Goal: Communication & Community: Answer question/provide support

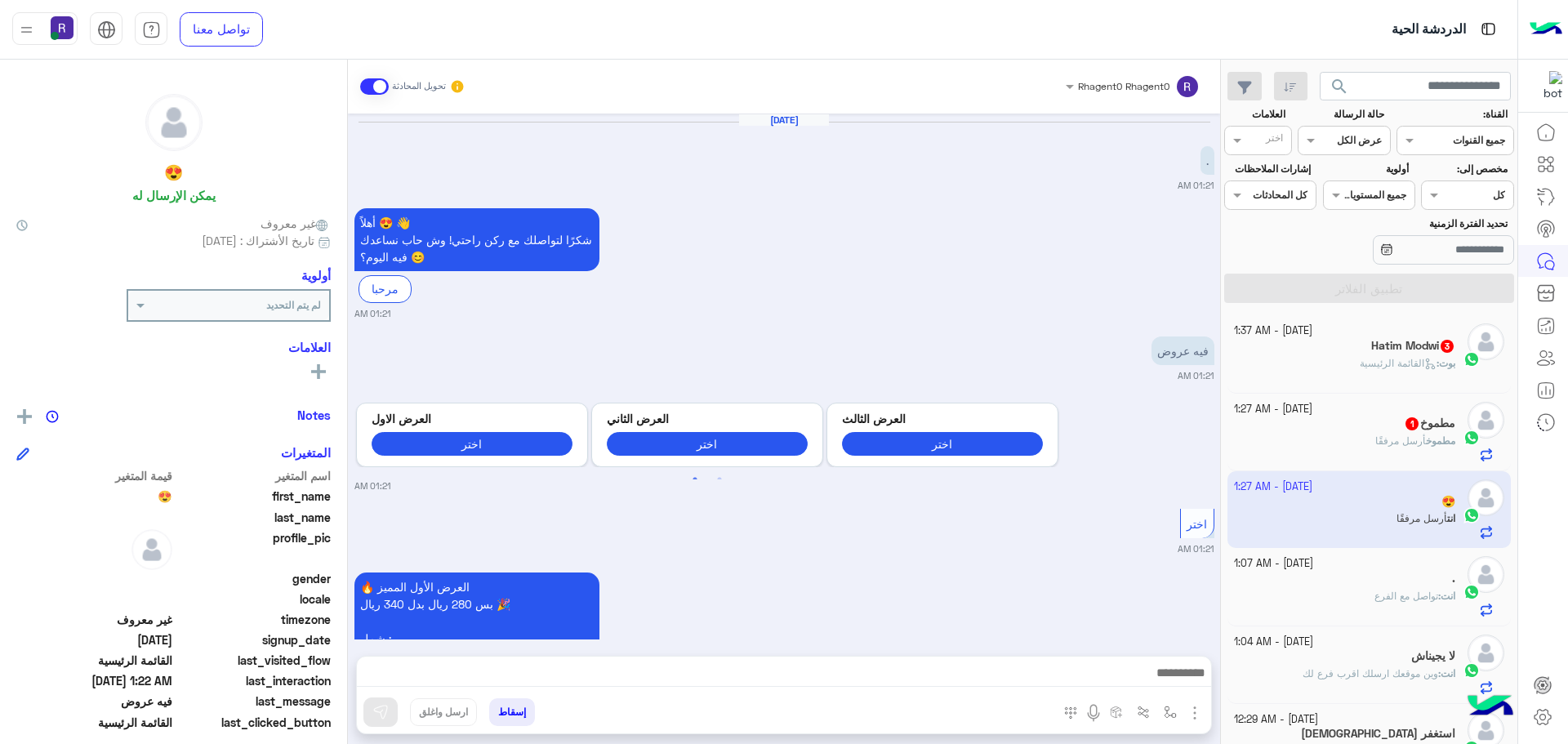
scroll to position [616, 0]
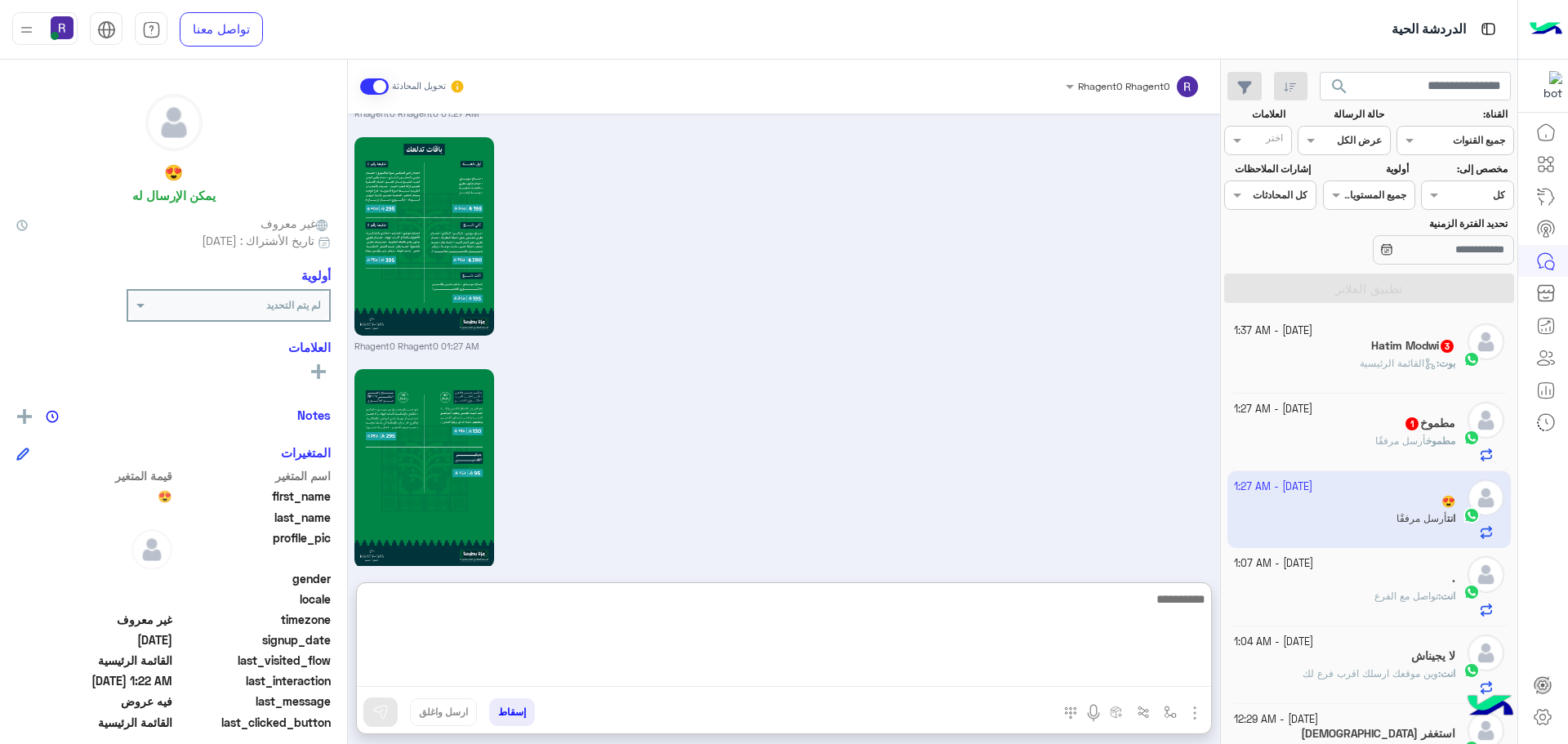
paste textarea "**********"
type textarea "**********"
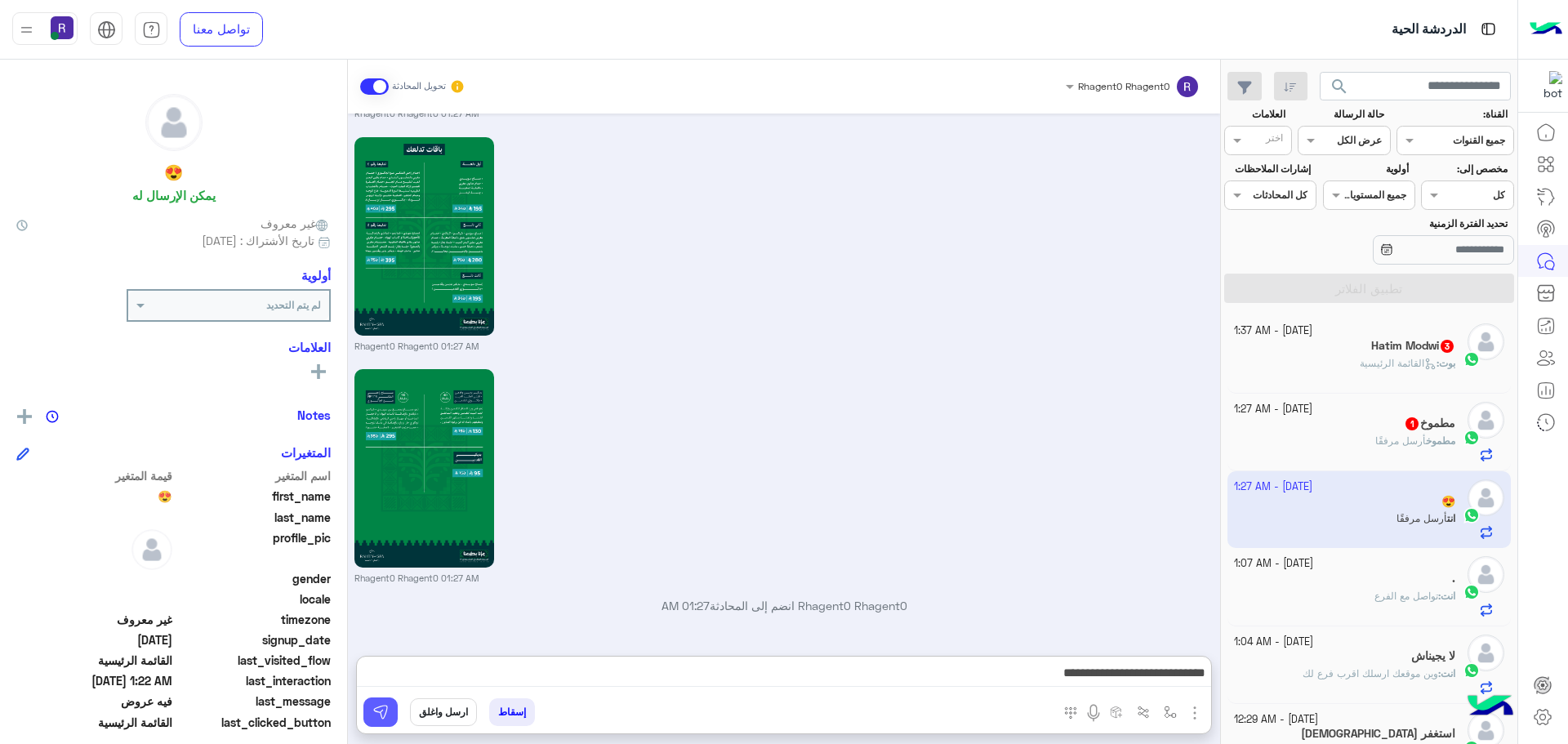
click at [383, 722] on button at bounding box center [380, 712] width 35 height 30
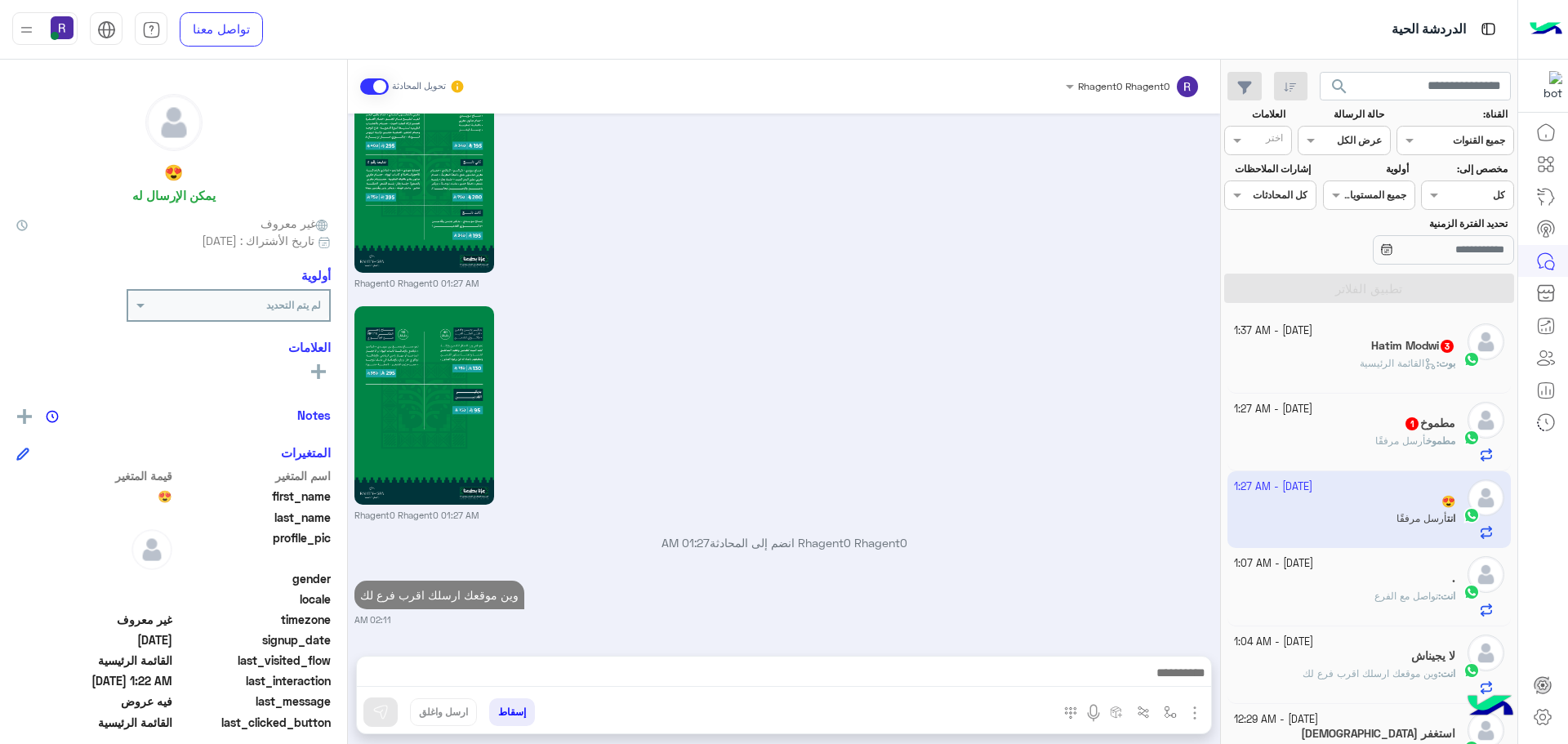
click at [1375, 440] on span "أرسل مرفقًا" at bounding box center [1400, 441] width 51 height 12
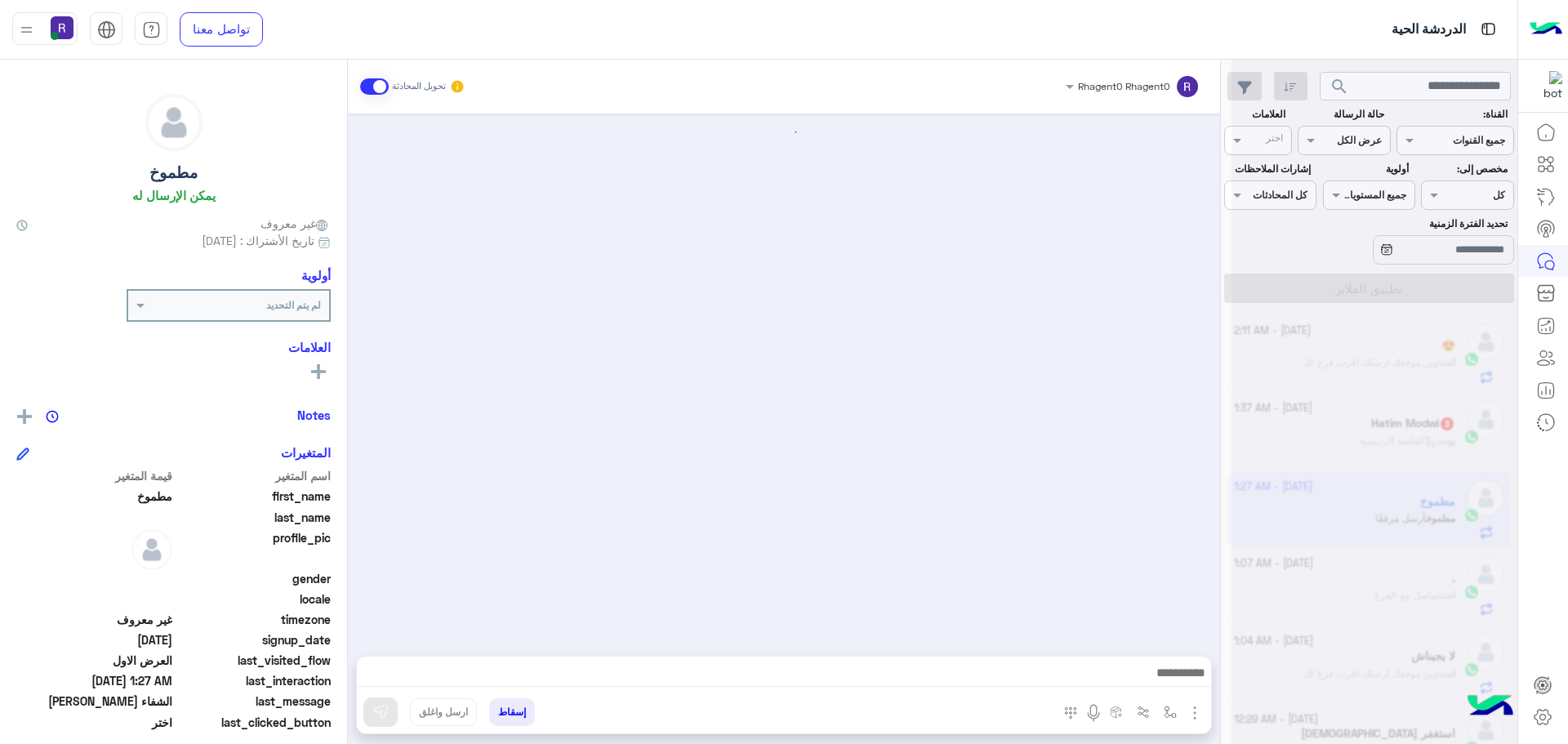
scroll to position [2485, 0]
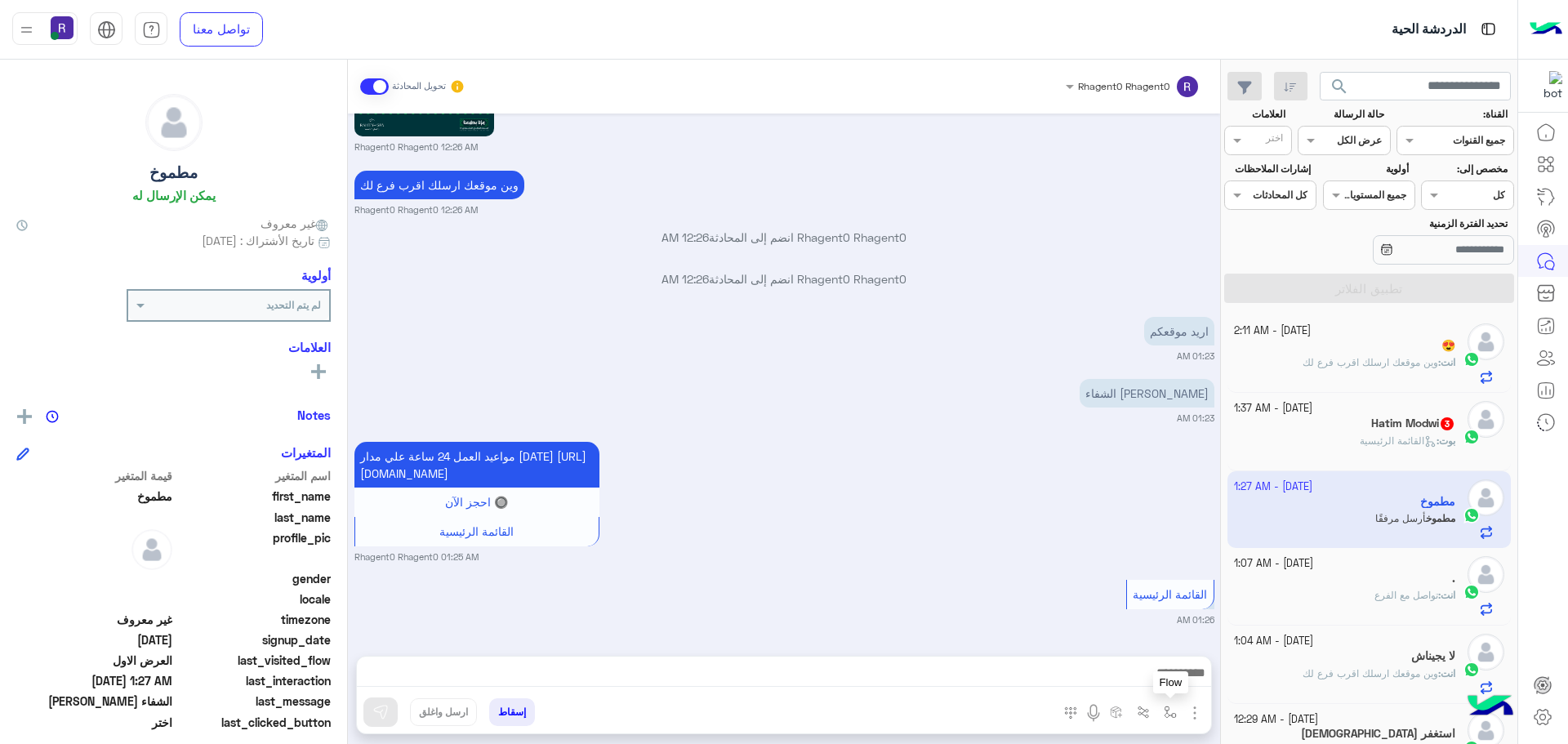
click at [1165, 711] on img "button" at bounding box center [1170, 712] width 13 height 13
click at [1161, 672] on input "text" at bounding box center [1133, 673] width 82 height 15
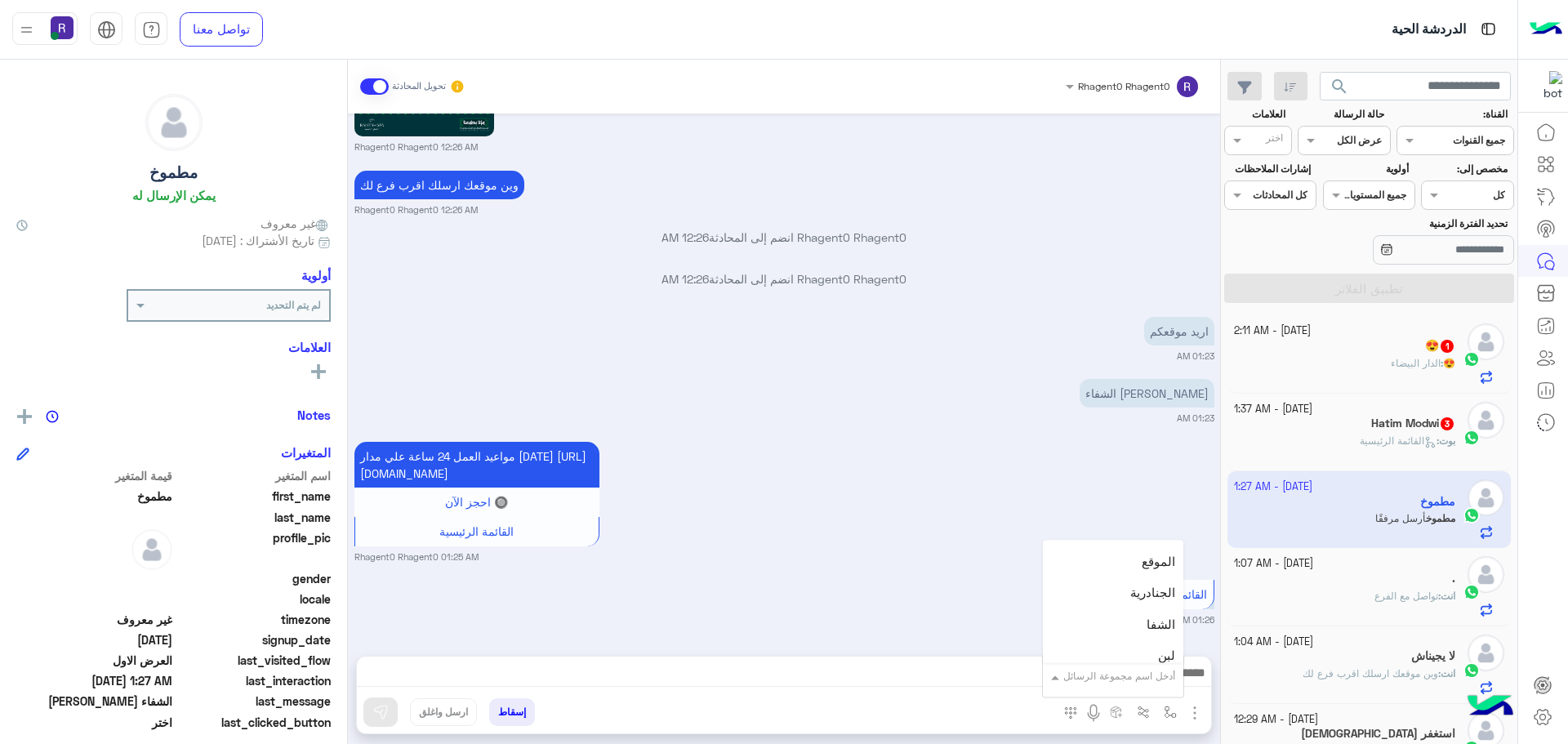
scroll to position [1062, 0]
click at [1141, 630] on div "الشفا" at bounding box center [1112, 626] width 140 height 32
type textarea "*****"
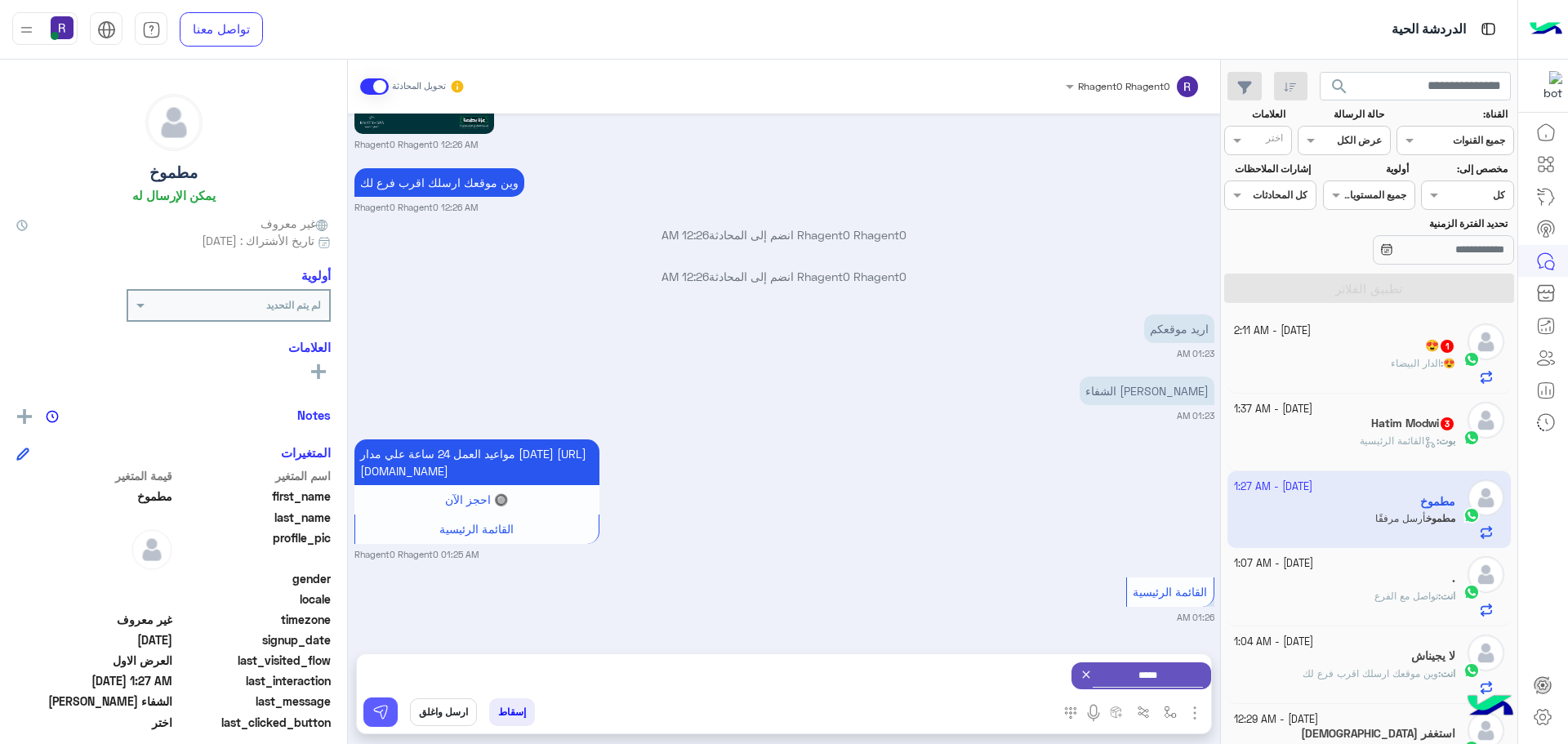
click at [386, 718] on img at bounding box center [380, 712] width 16 height 16
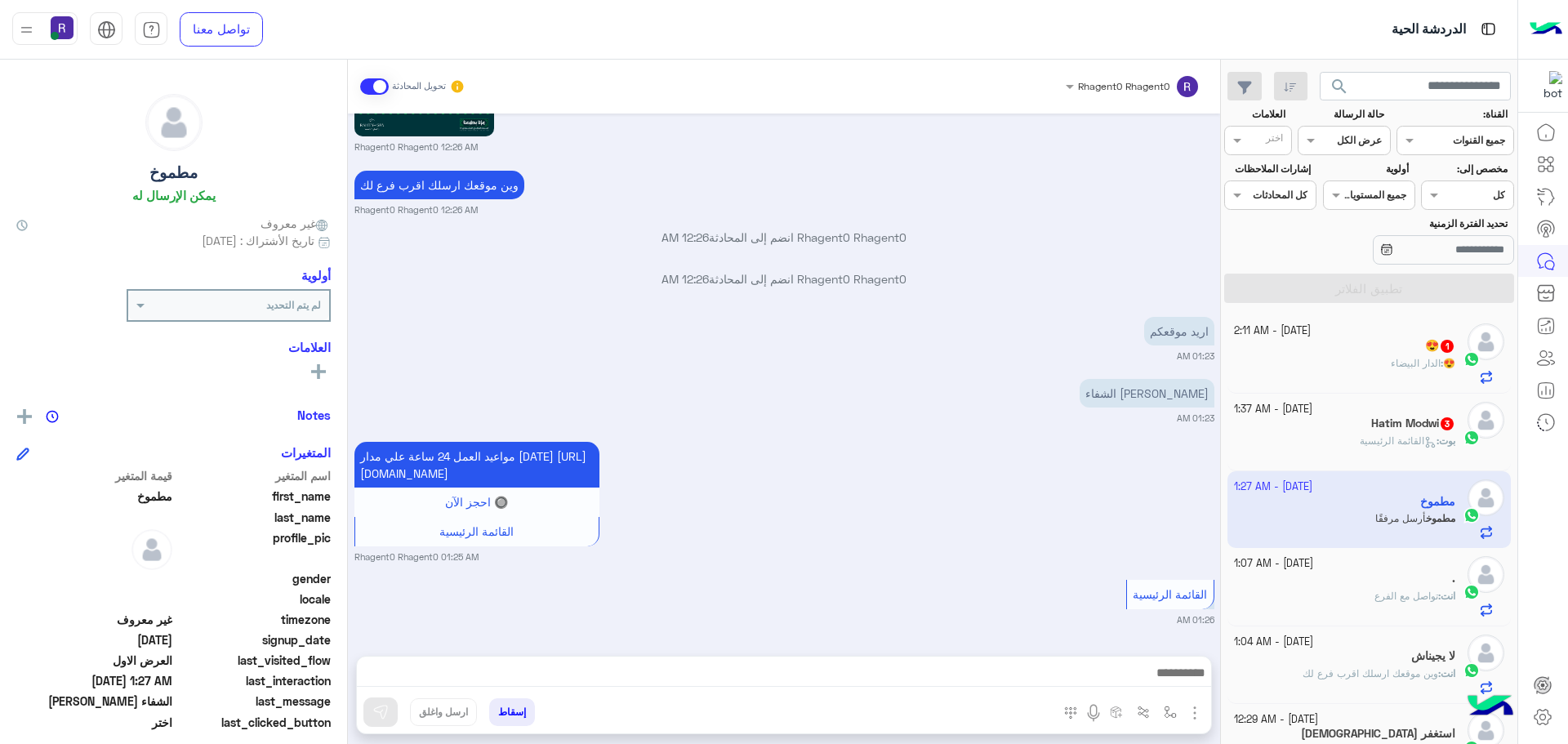
scroll to position [2485, 0]
click at [1430, 419] on h5 "Hatim Modwi 3" at bounding box center [1413, 423] width 84 height 14
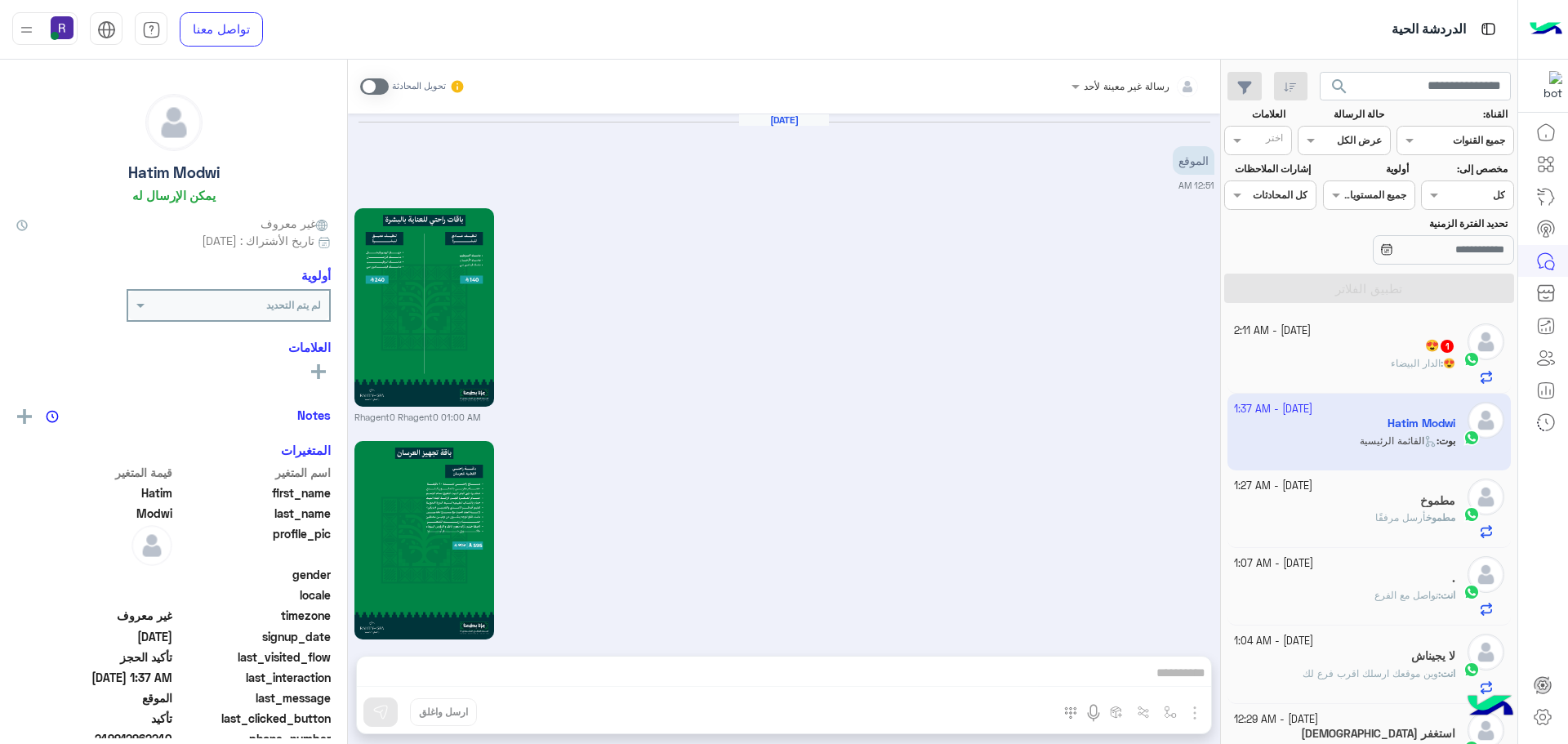
scroll to position [2647, 0]
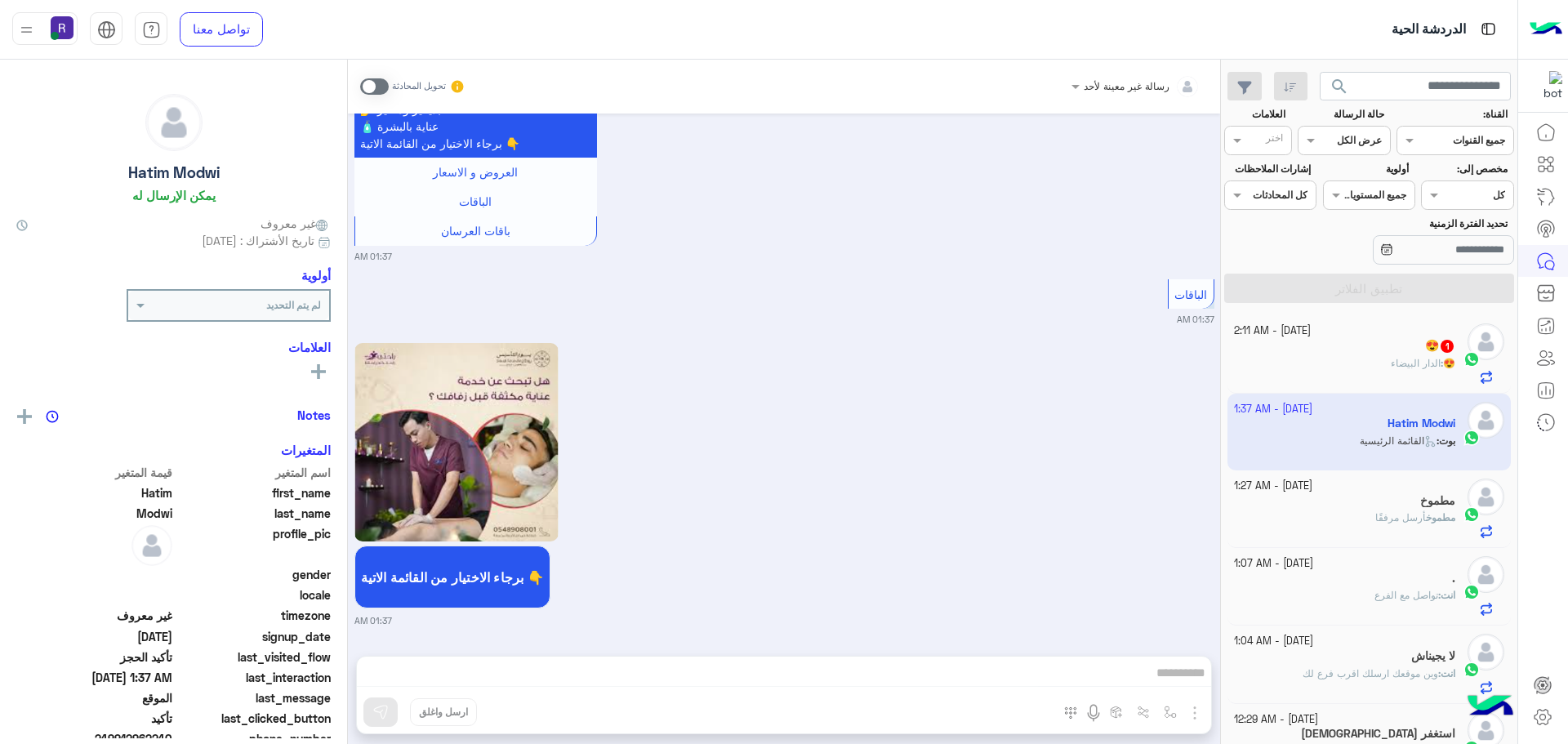
click at [380, 85] on span at bounding box center [374, 86] width 29 height 16
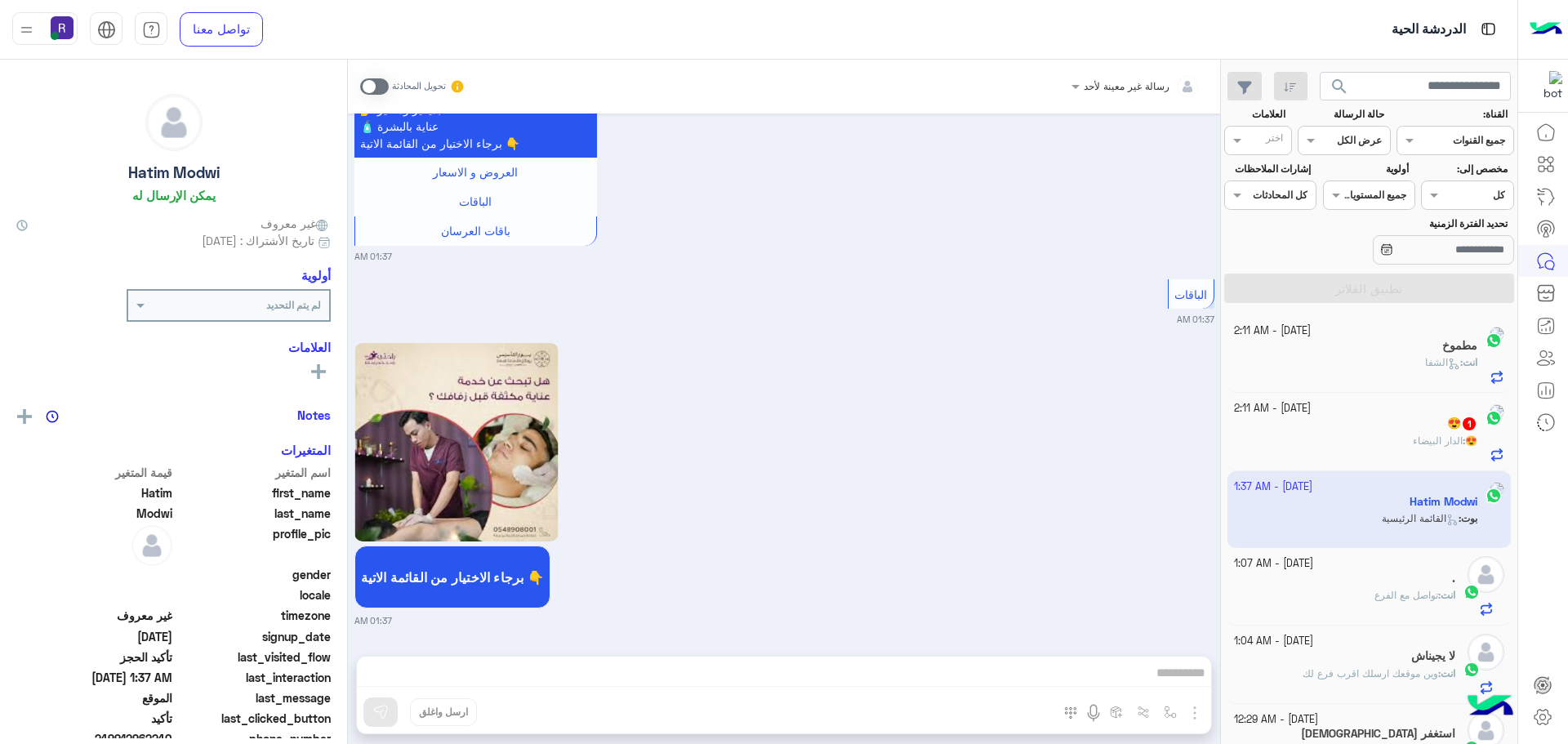
scroll to position [2689, 0]
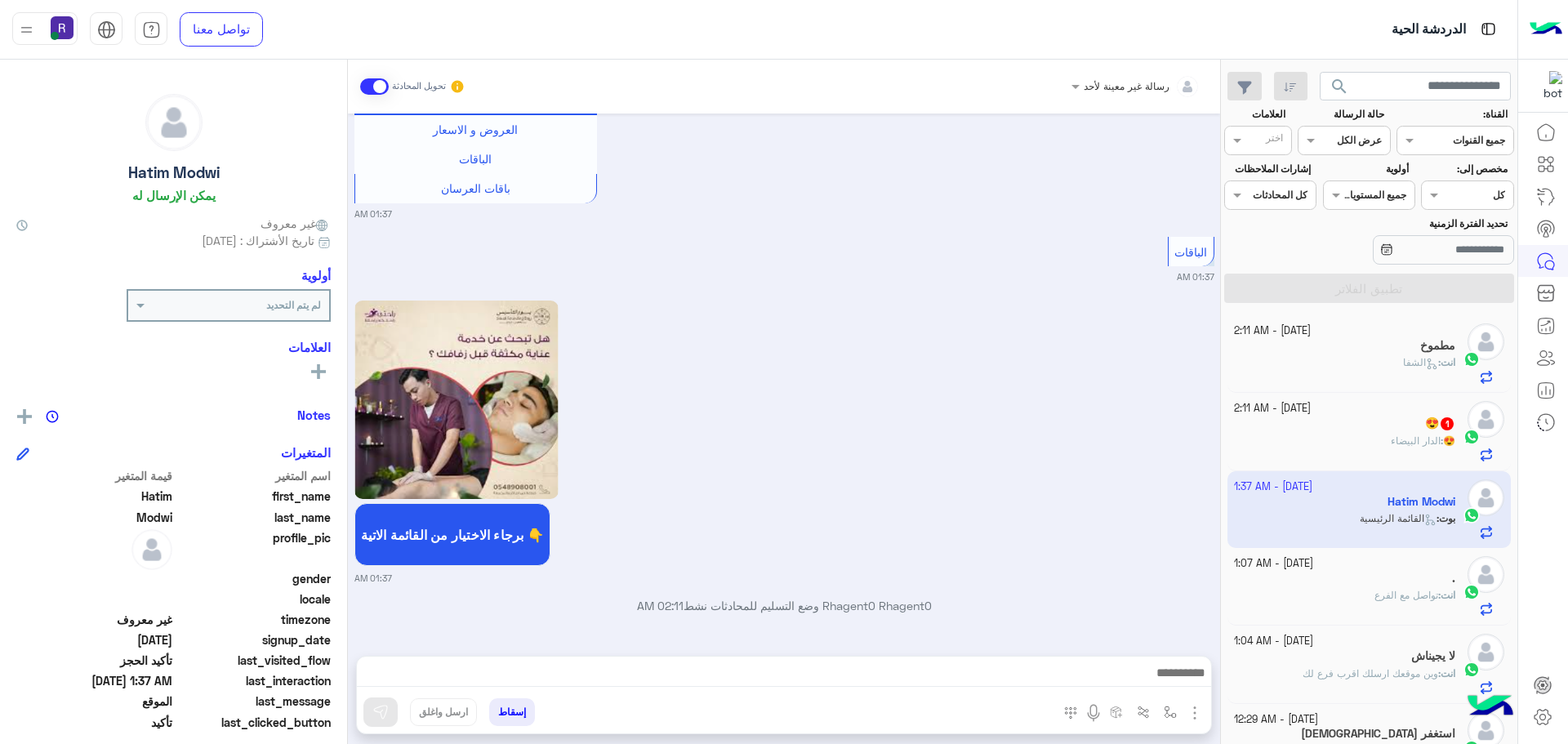
click at [1193, 717] on img "button" at bounding box center [1195, 713] width 20 height 20
click at [1177, 687] on button "الصور" at bounding box center [1170, 676] width 70 height 33
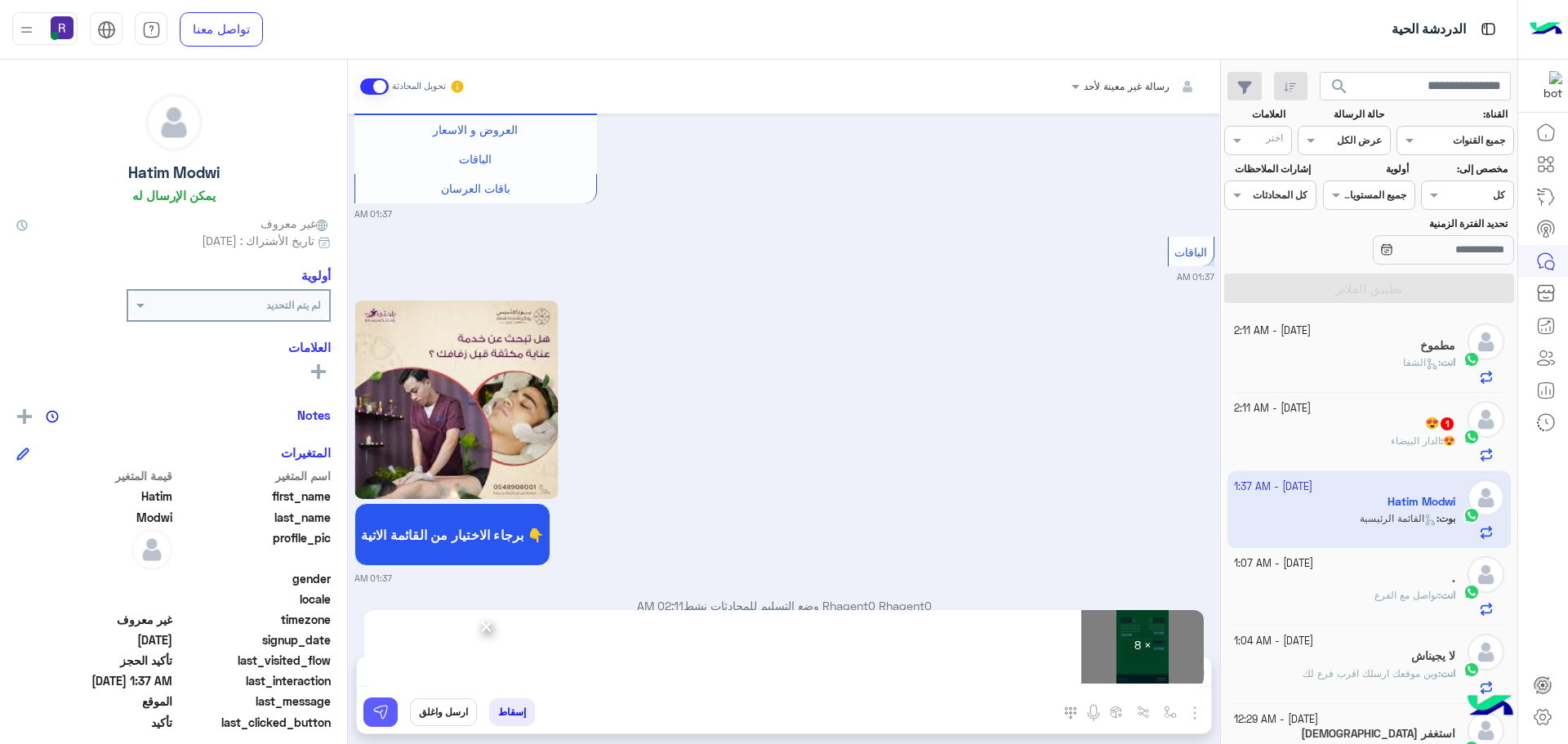
click at [385, 710] on img at bounding box center [380, 712] width 16 height 16
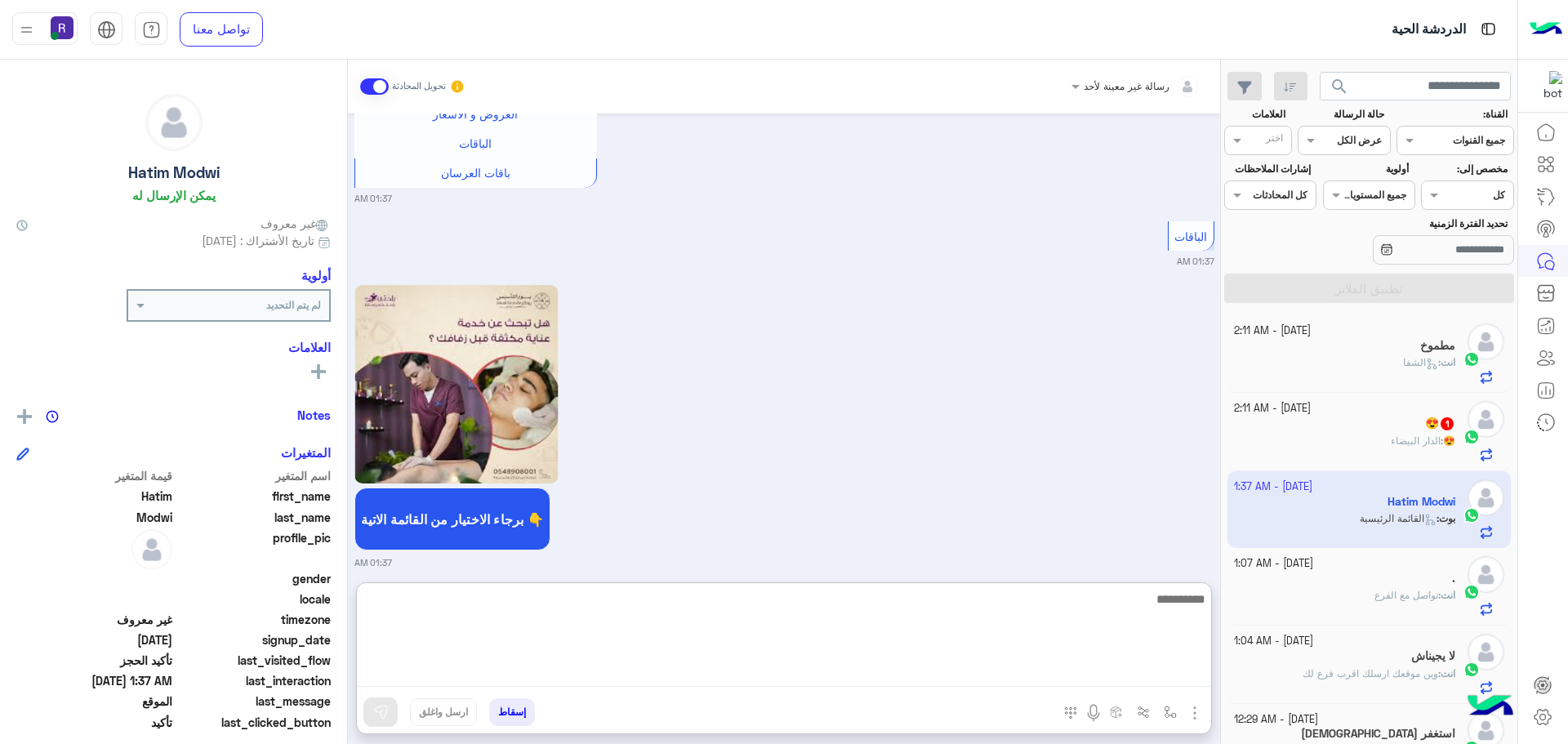
paste textarea "**********"
type textarea "**********"
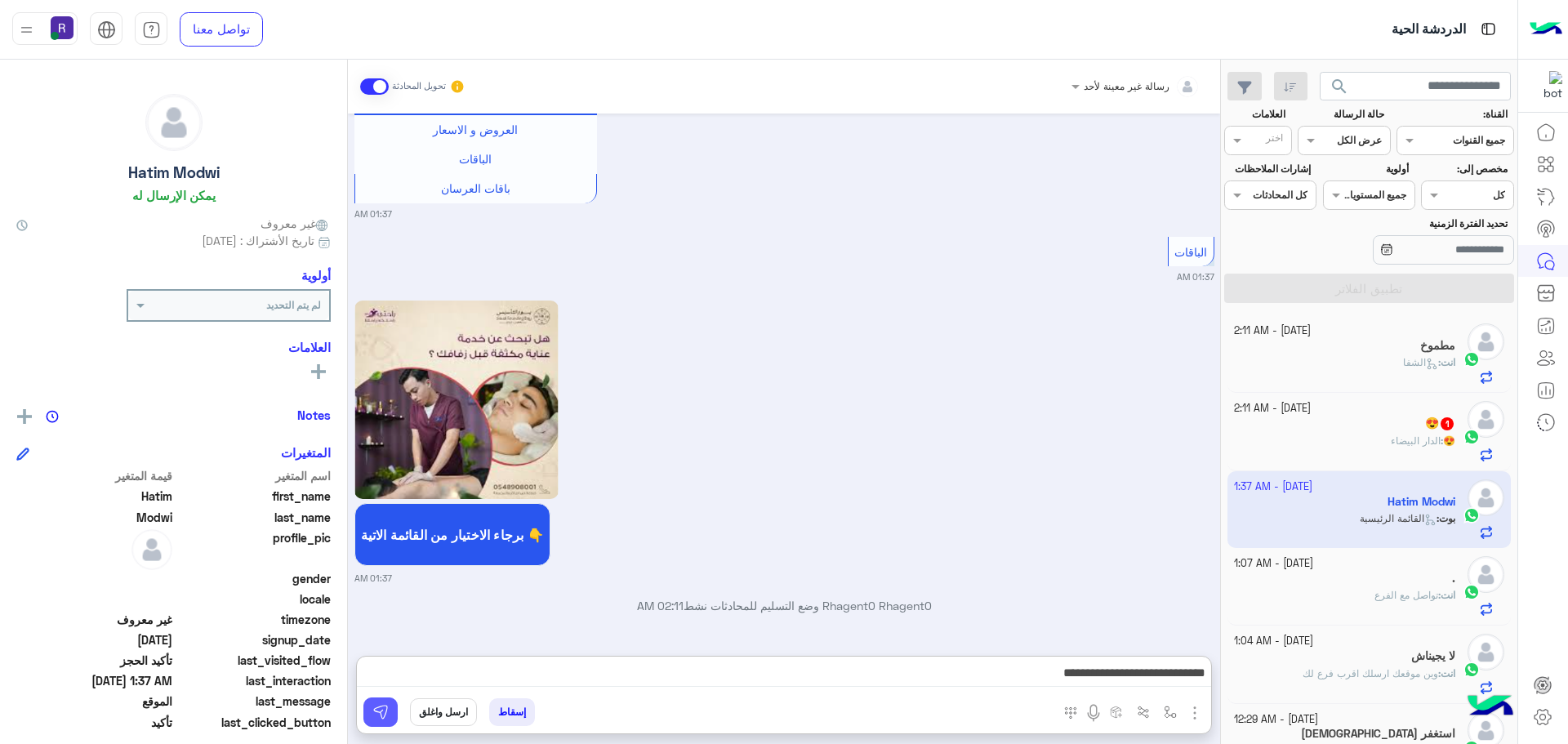
click at [381, 709] on img at bounding box center [380, 712] width 16 height 16
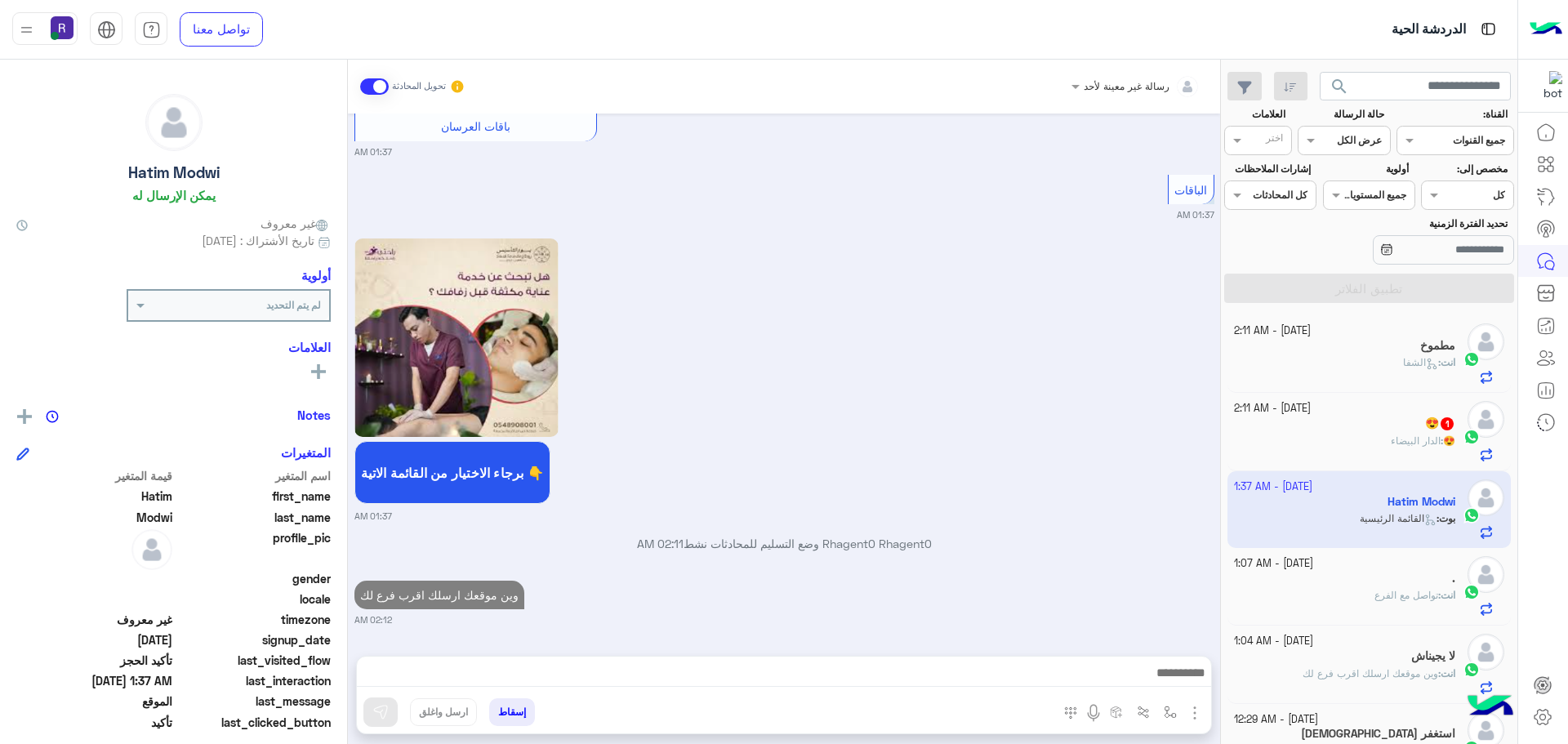
scroll to position [2752, 0]
click at [1422, 431] on div "😍 1" at bounding box center [1346, 424] width 222 height 17
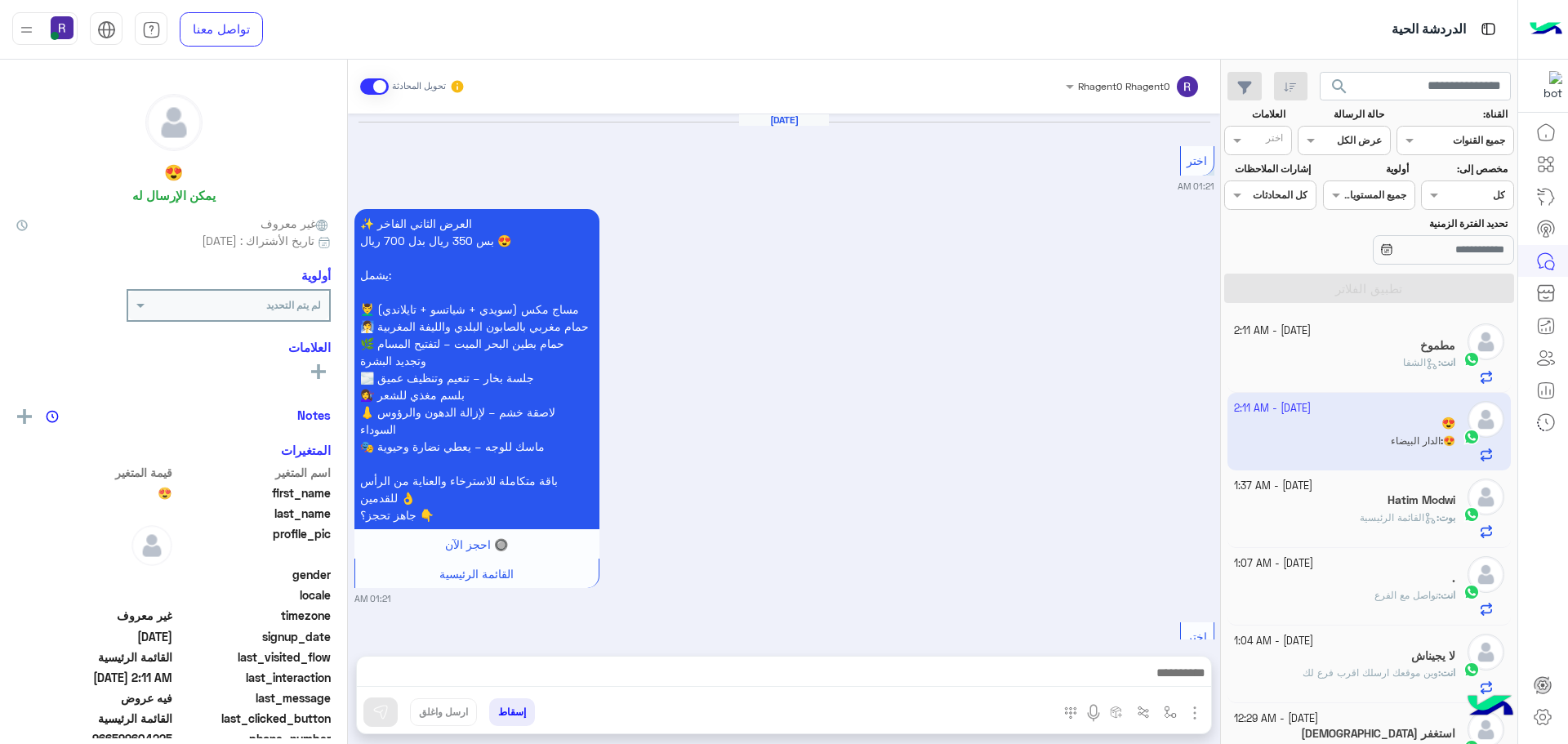
scroll to position [3333, 0]
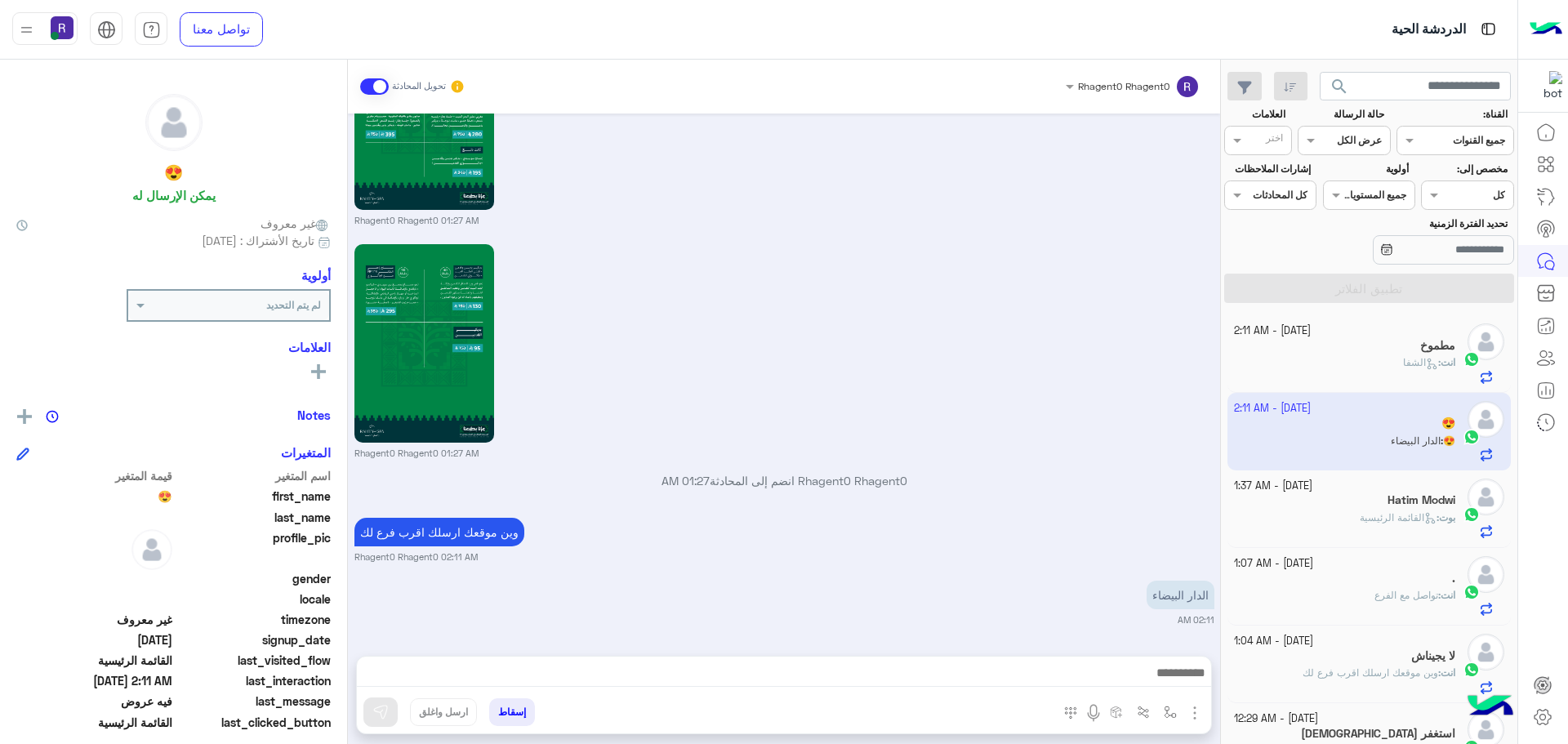
click at [1187, 706] on img "button" at bounding box center [1195, 713] width 20 height 20
click at [1171, 673] on span "الصور" at bounding box center [1163, 677] width 30 height 19
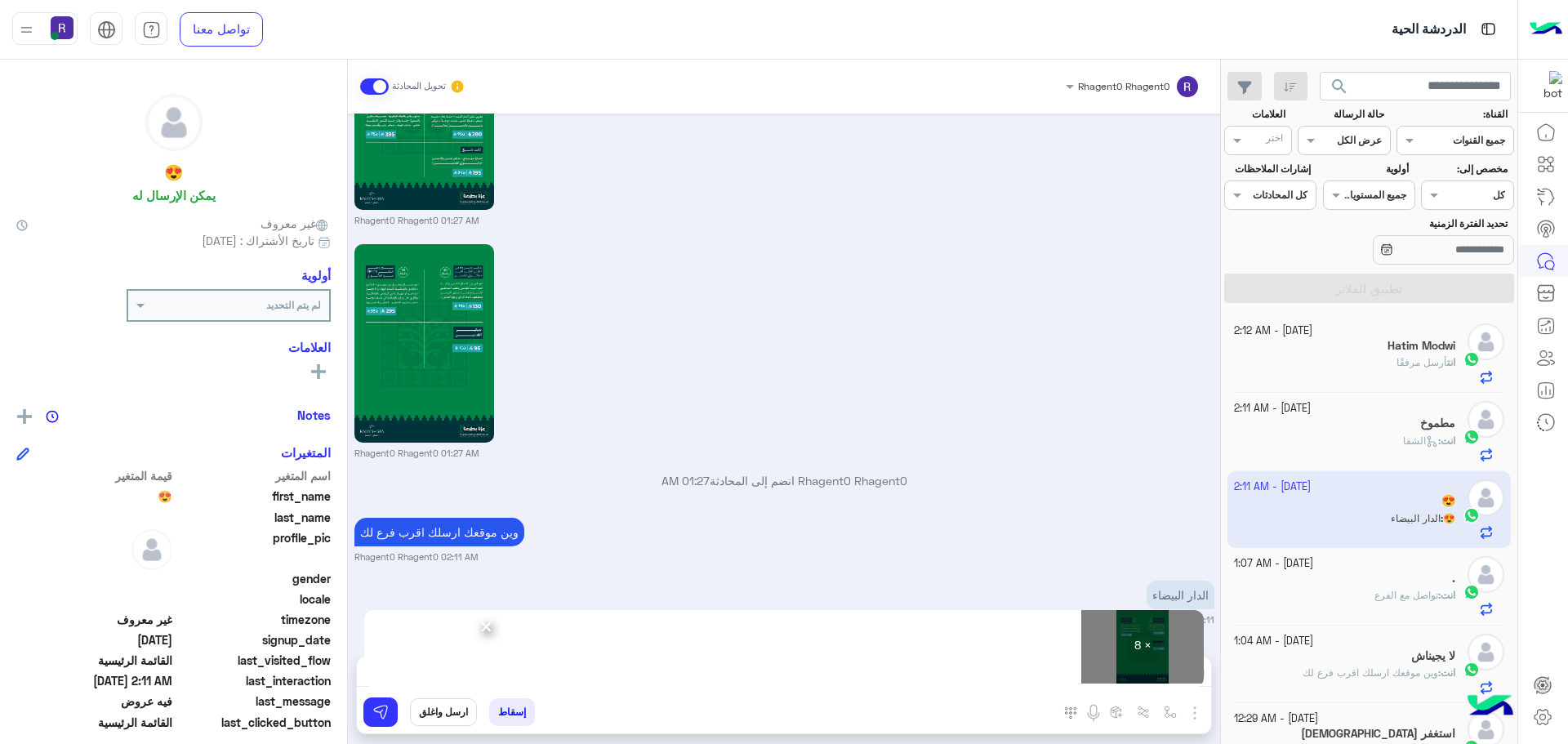
click at [494, 626] on span "×" at bounding box center [487, 626] width 16 height 37
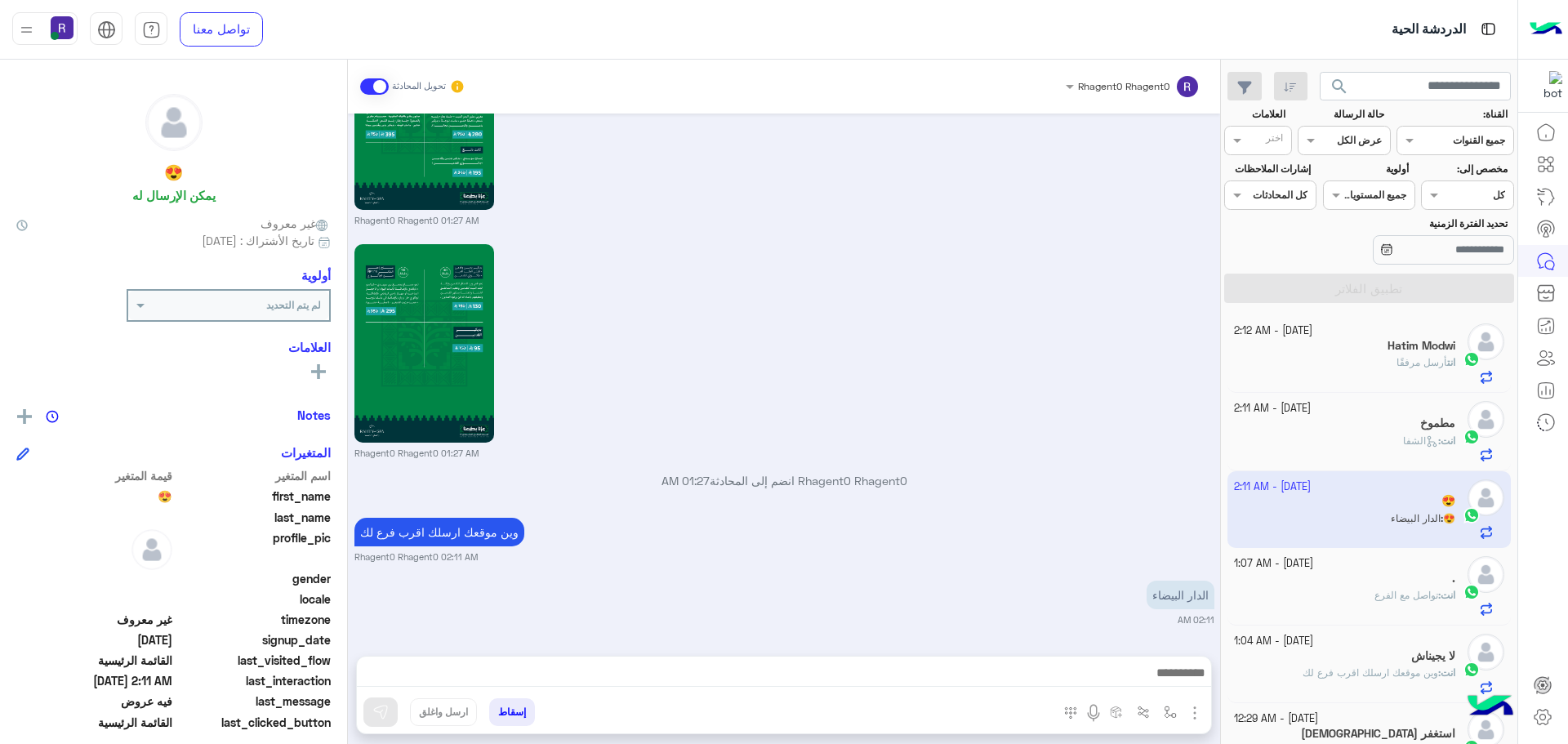
drag, startPoint x: 499, startPoint y: 671, endPoint x: 768, endPoint y: 324, distance: 439.1
click at [768, 324] on div "Rhagent0 Rhagent0 01:27 AM" at bounding box center [784, 350] width 860 height 220
click at [1175, 706] on img "button" at bounding box center [1170, 712] width 13 height 13
click at [1164, 680] on input "text" at bounding box center [1133, 673] width 82 height 15
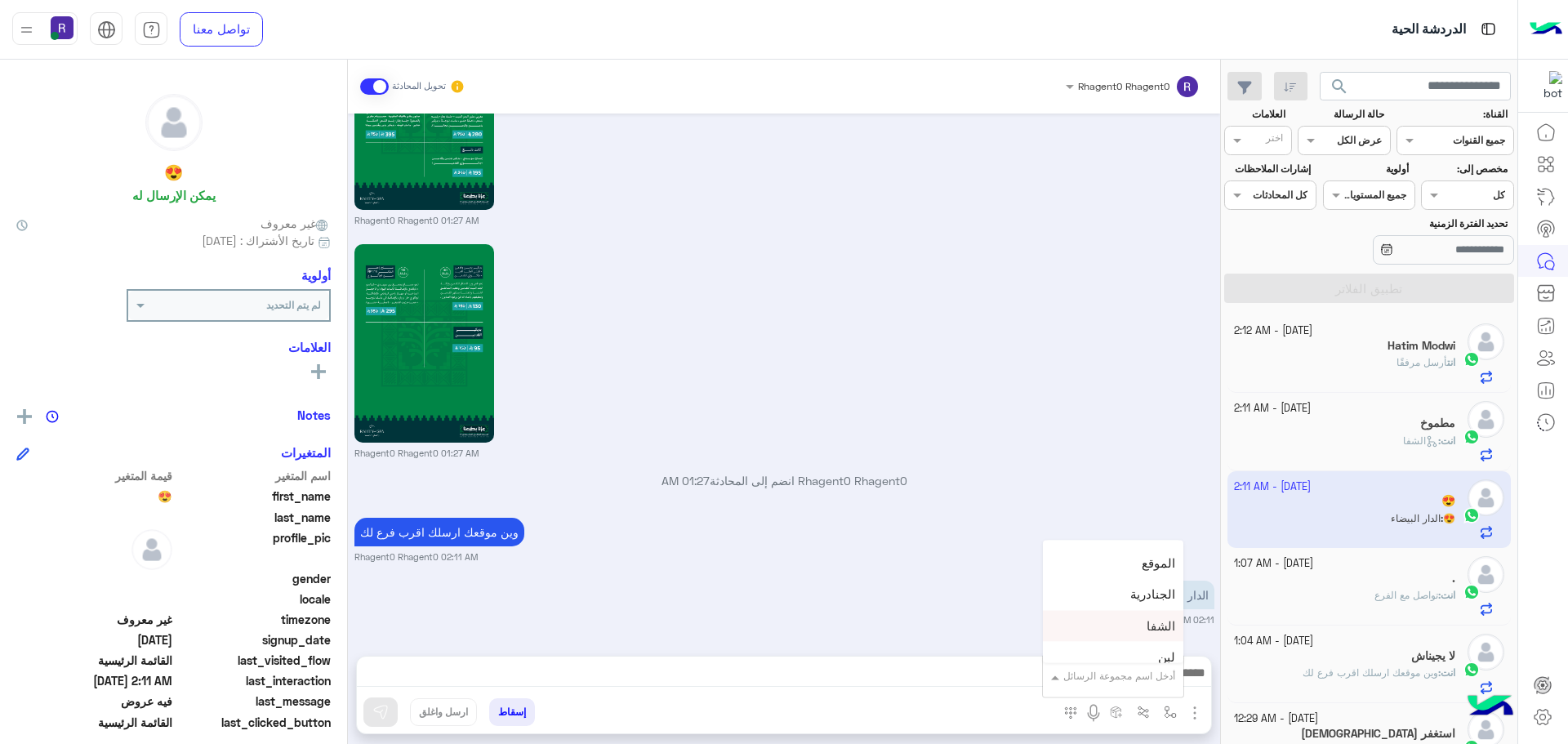
click at [1153, 623] on span "الشفا" at bounding box center [1161, 626] width 29 height 15
type textarea "*****"
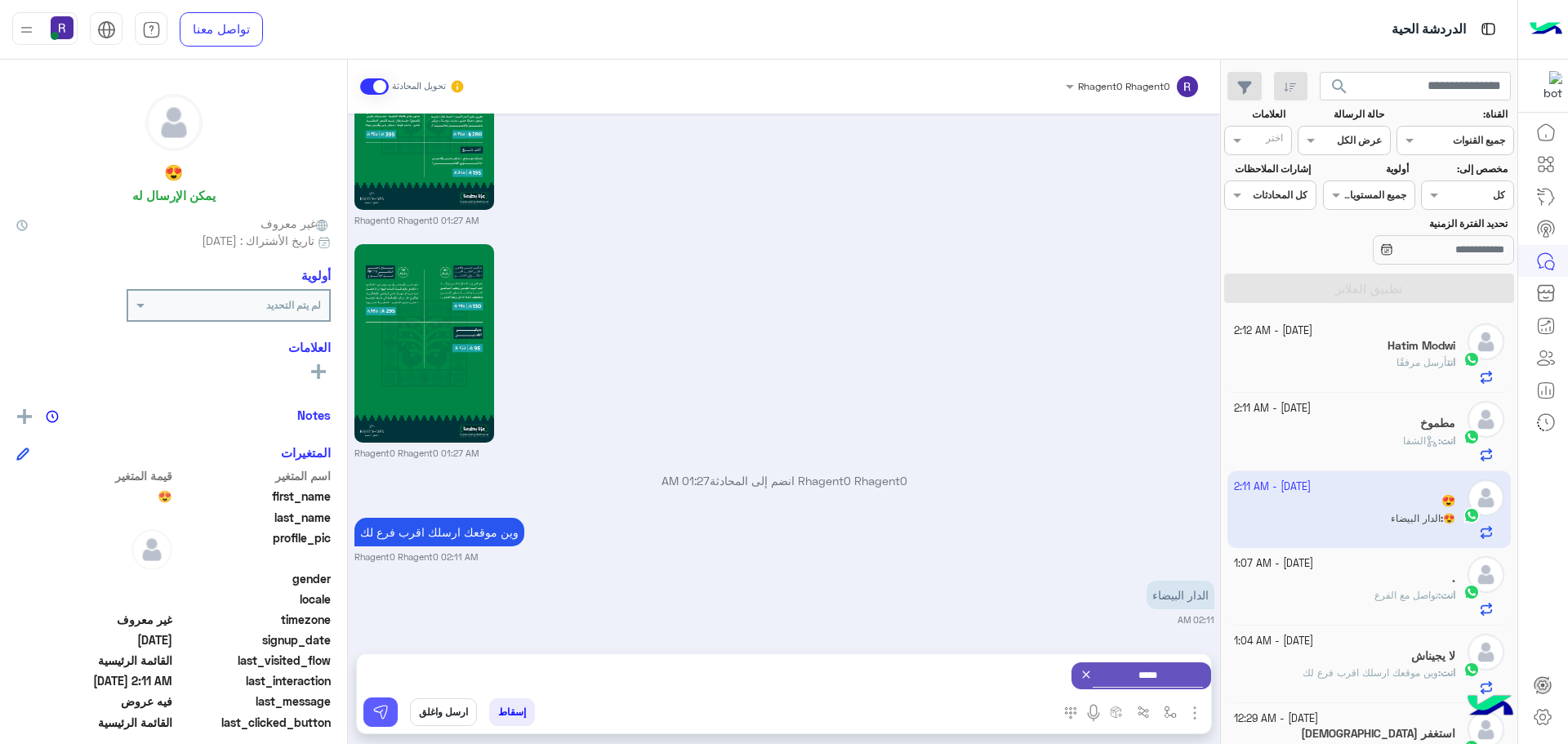
click at [383, 702] on button at bounding box center [380, 712] width 35 height 30
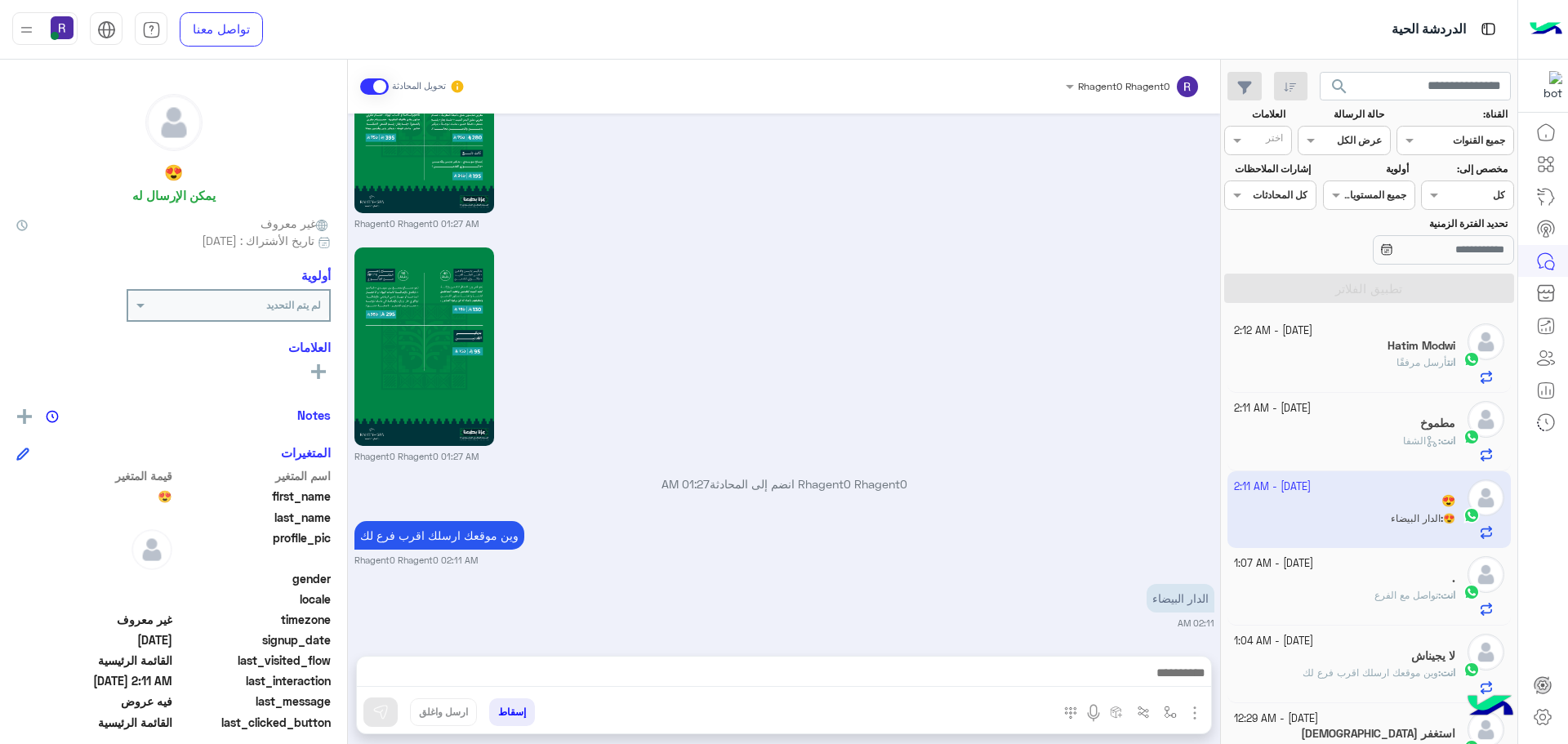
scroll to position [3333, 0]
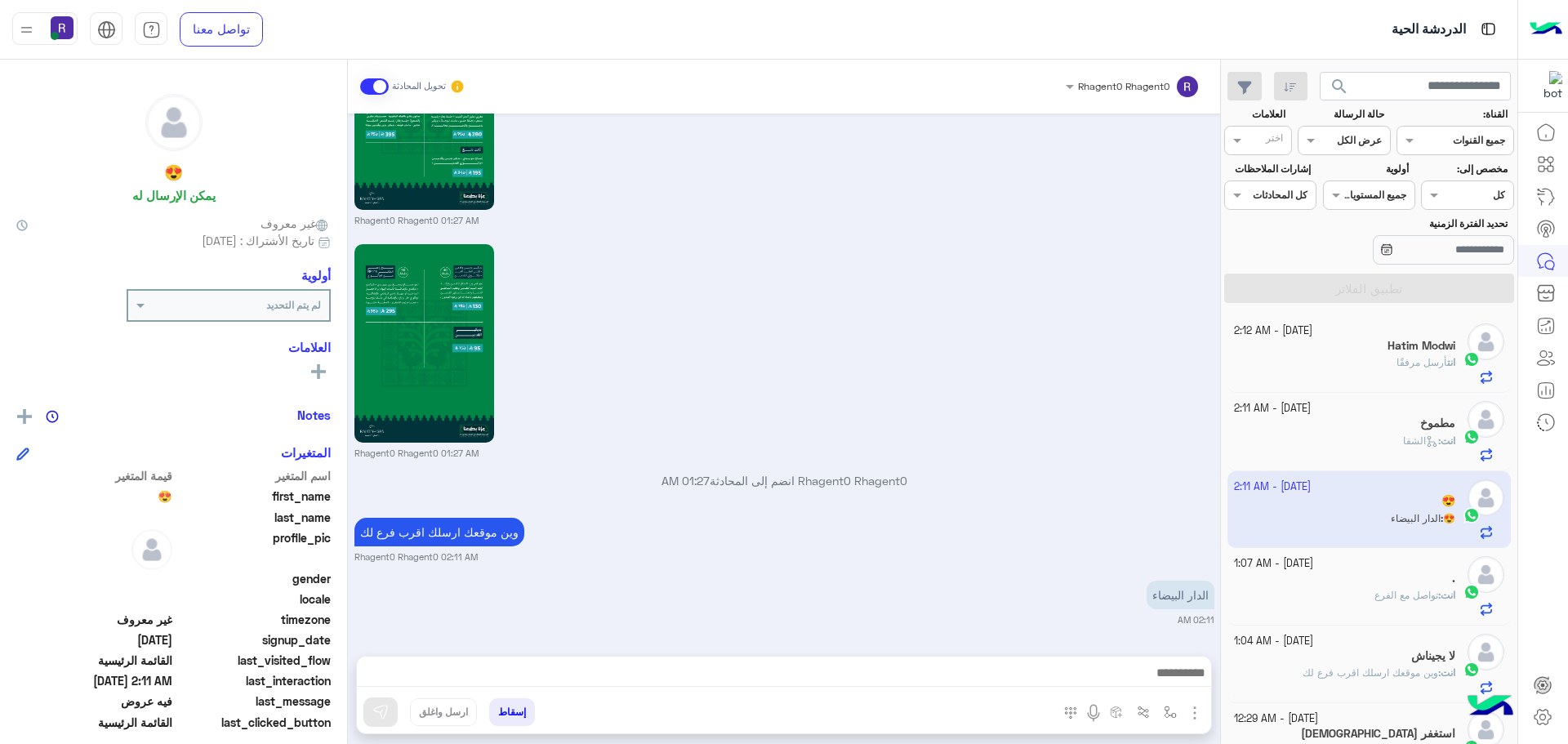
click at [1418, 437] on span "الشفا" at bounding box center [1420, 441] width 35 height 12
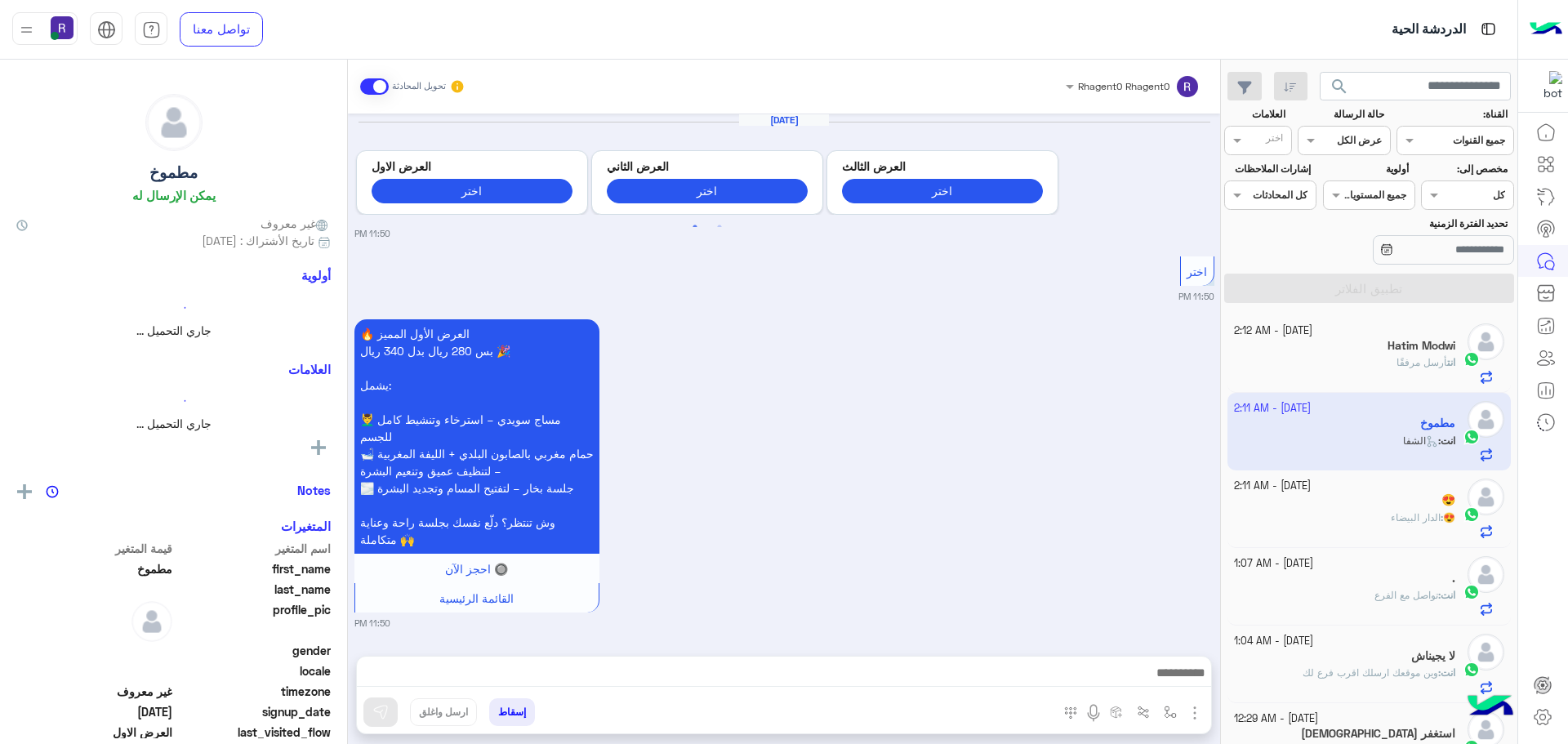
scroll to position [2578, 0]
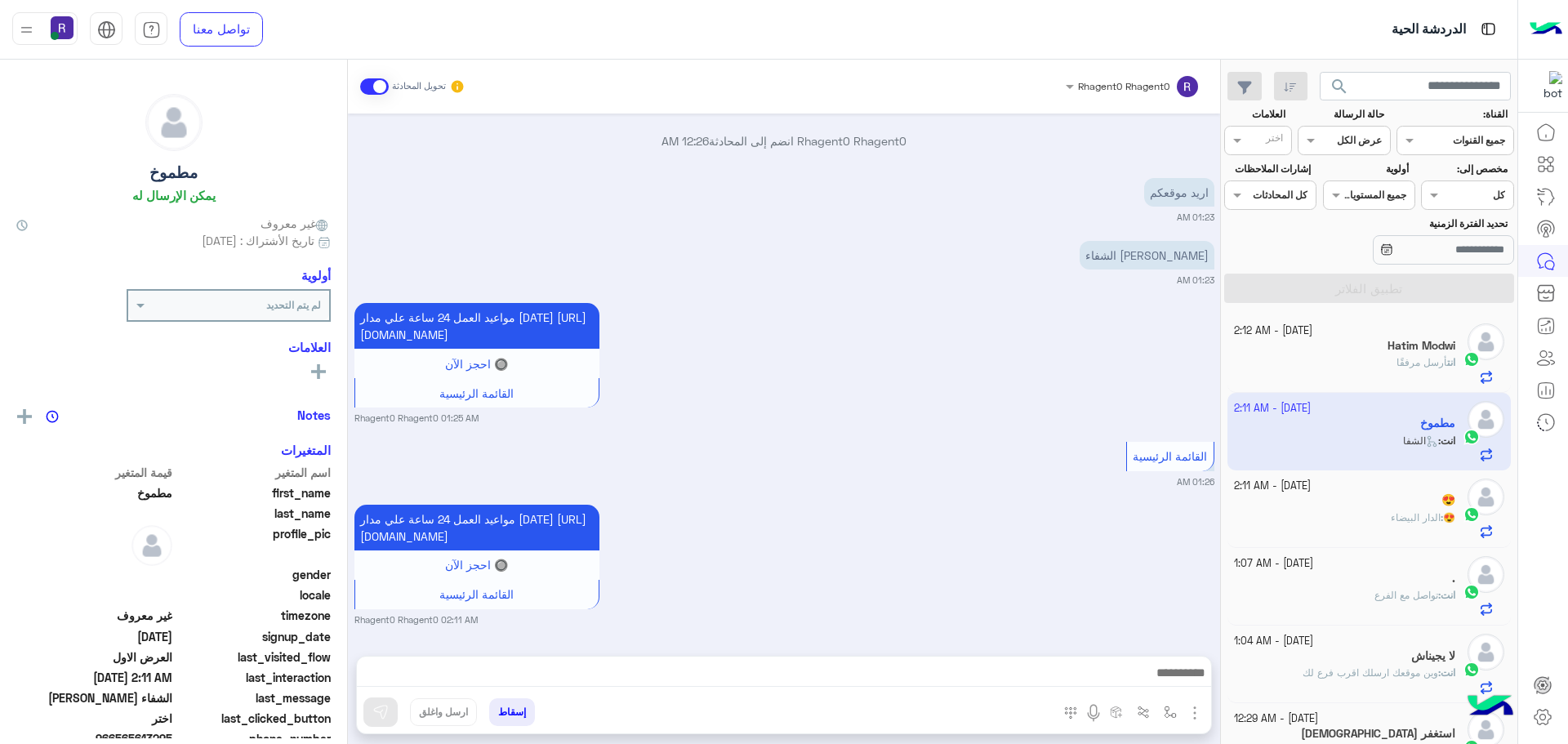
click at [1412, 339] on h5 "Hatim Modwi" at bounding box center [1421, 346] width 68 height 14
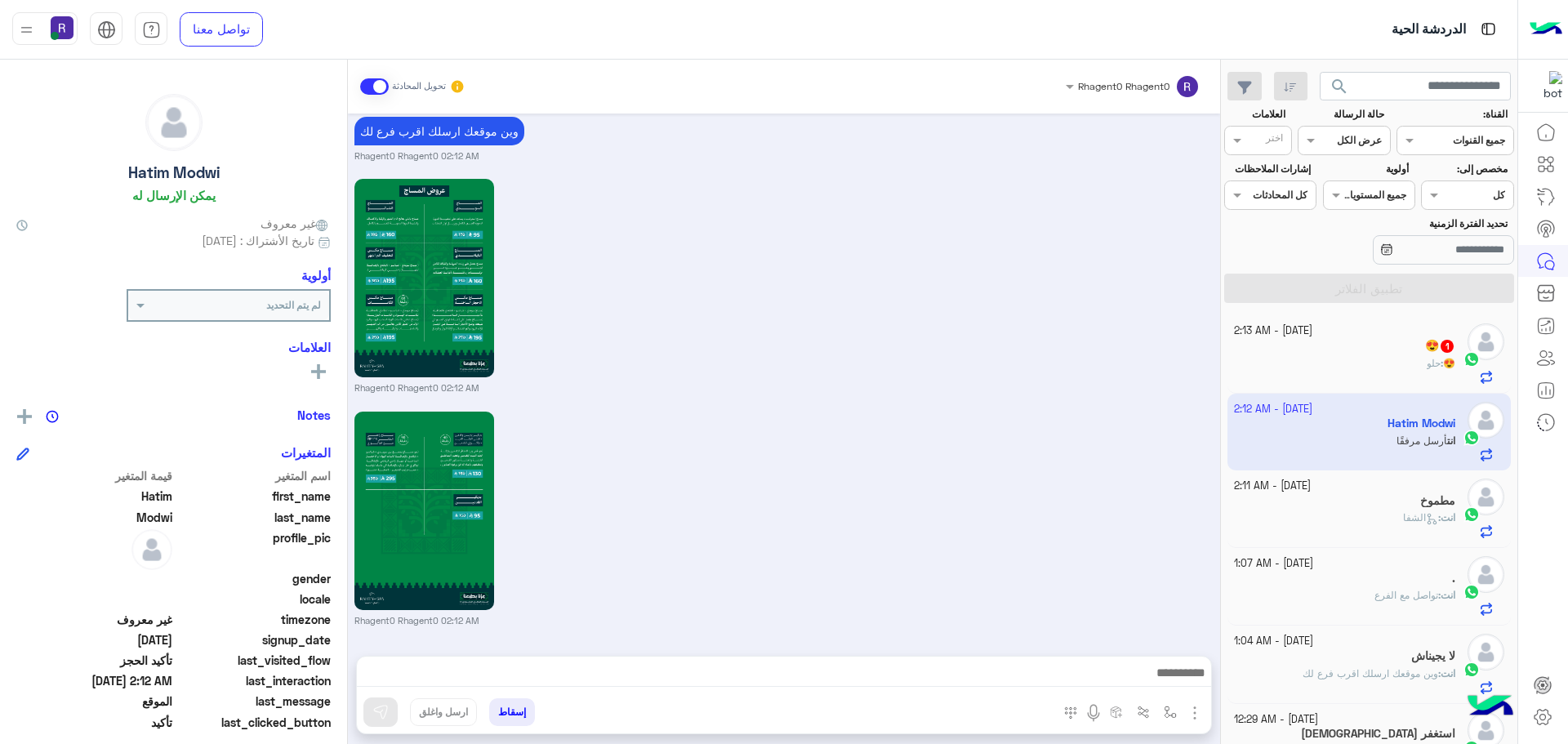
click at [1350, 351] on div "😍 1" at bounding box center [1346, 347] width 222 height 17
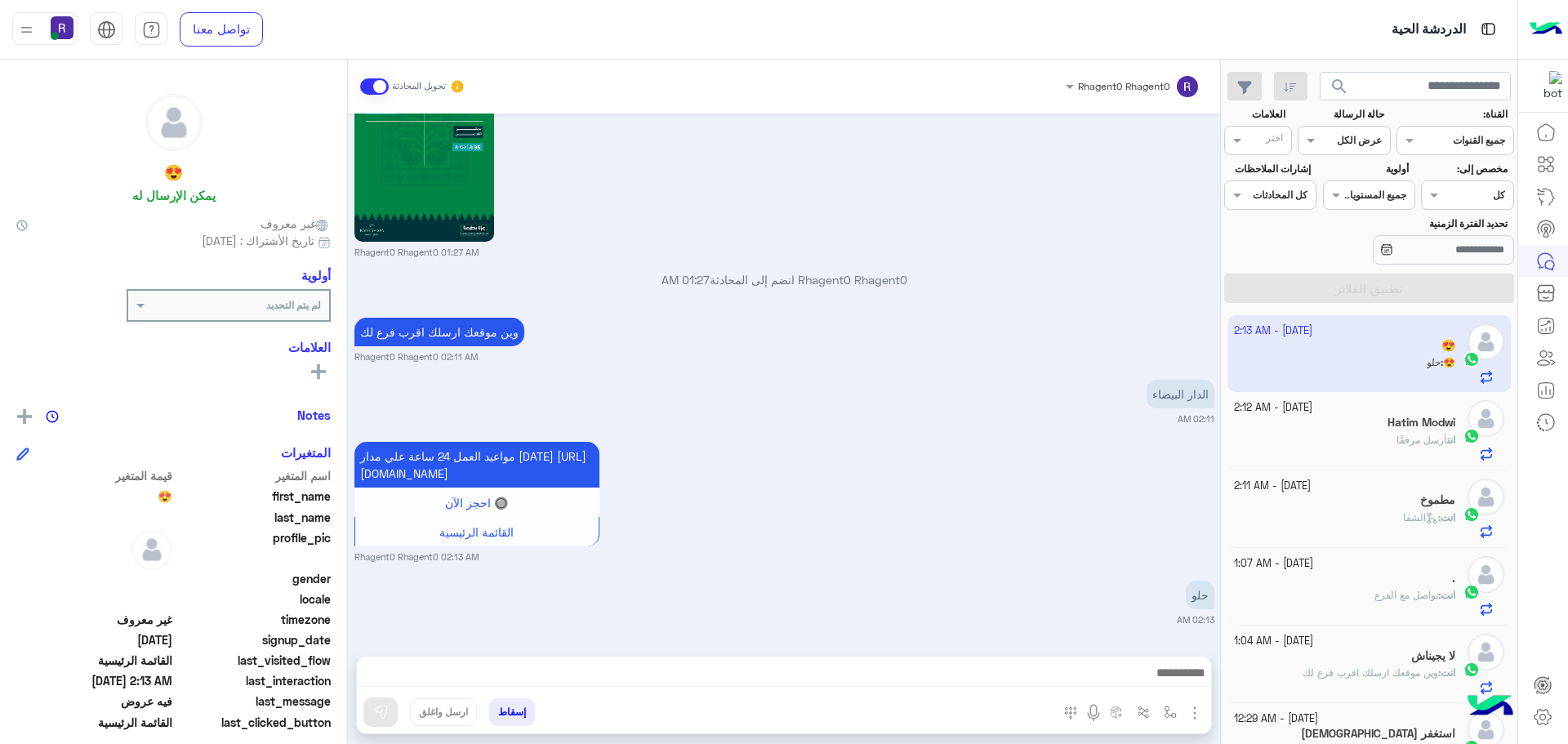
click at [1357, 439] on div "انت أرسل مرفقًا" at bounding box center [1346, 447] width 222 height 29
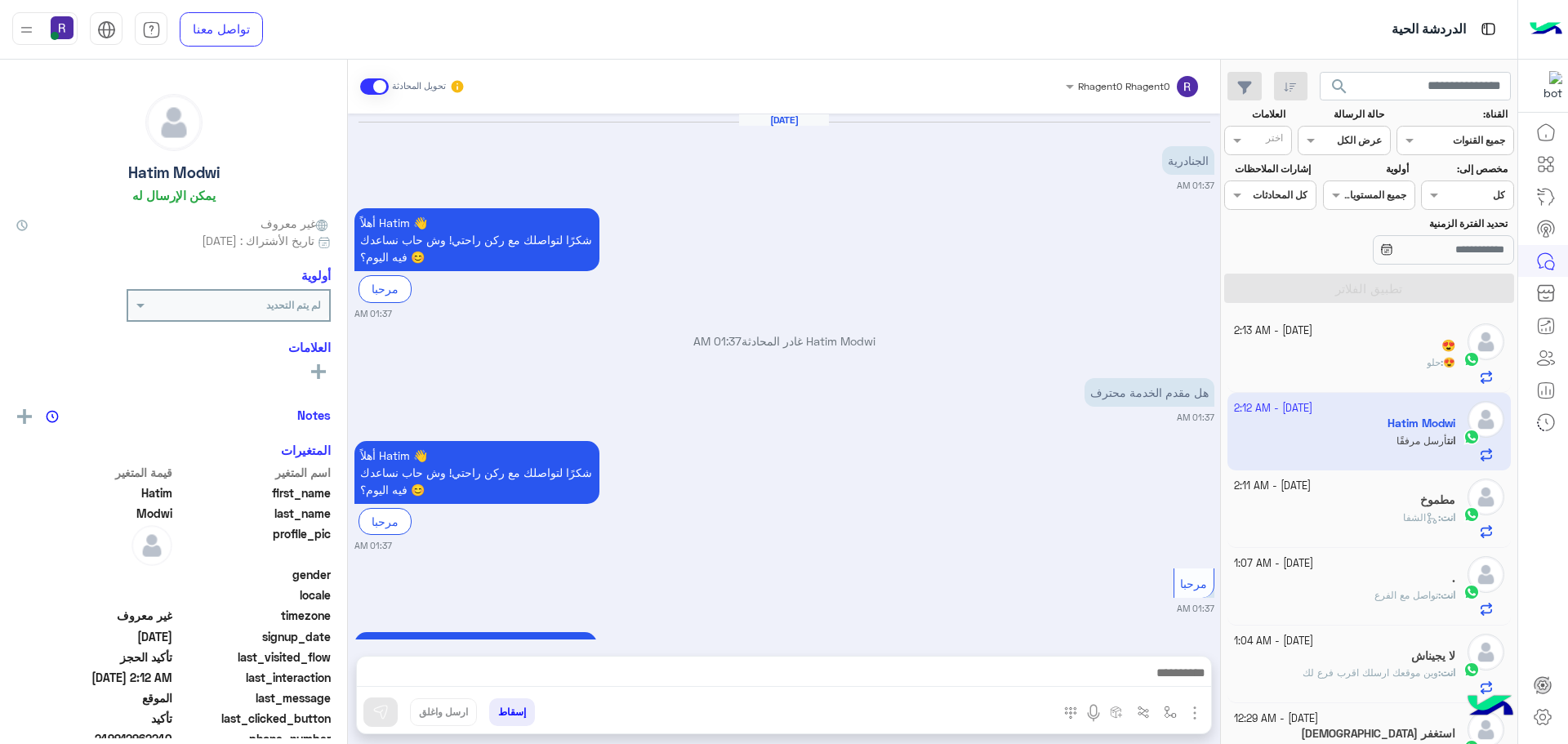
scroll to position [2626, 0]
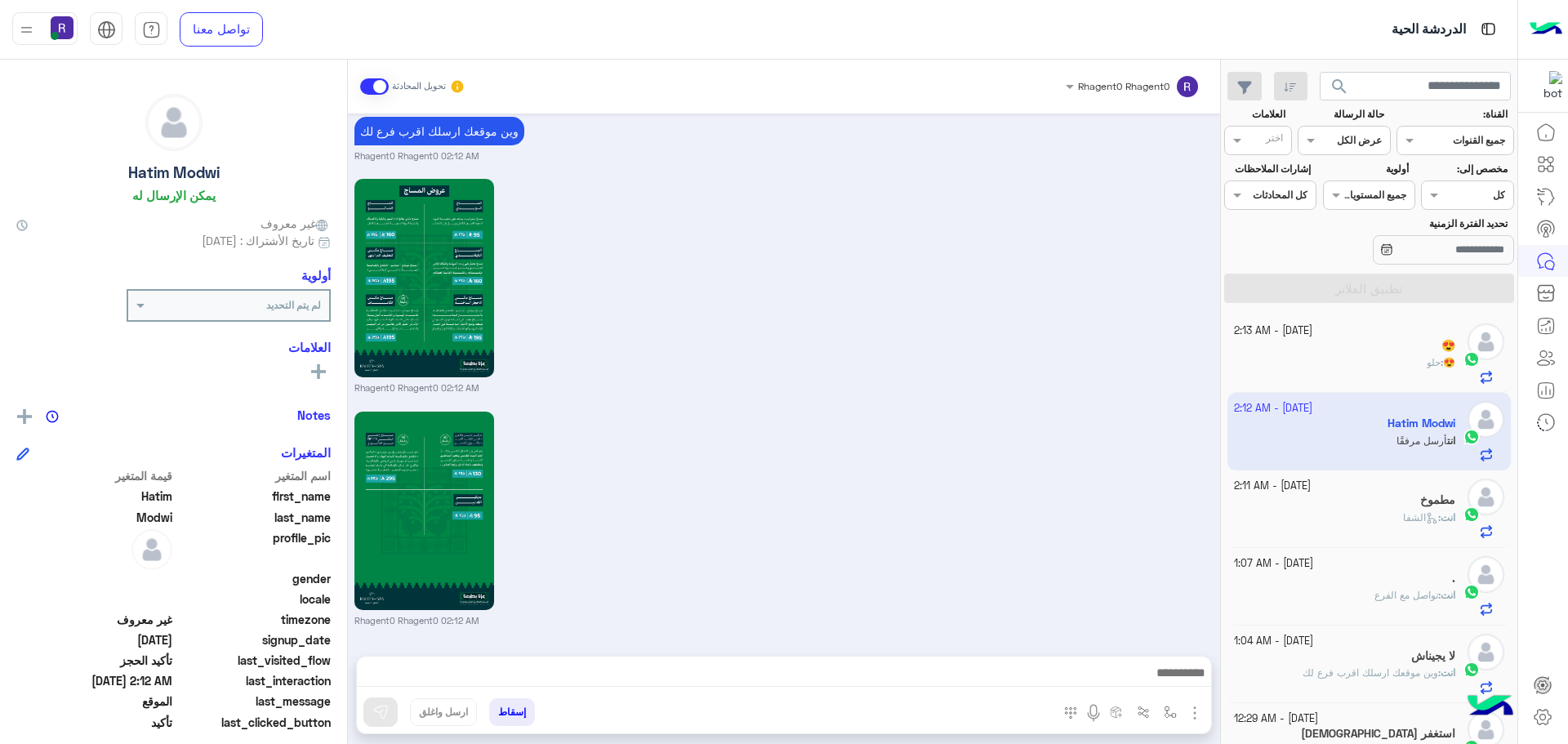
click at [1323, 356] on div "😍 : حلو" at bounding box center [1346, 370] width 222 height 29
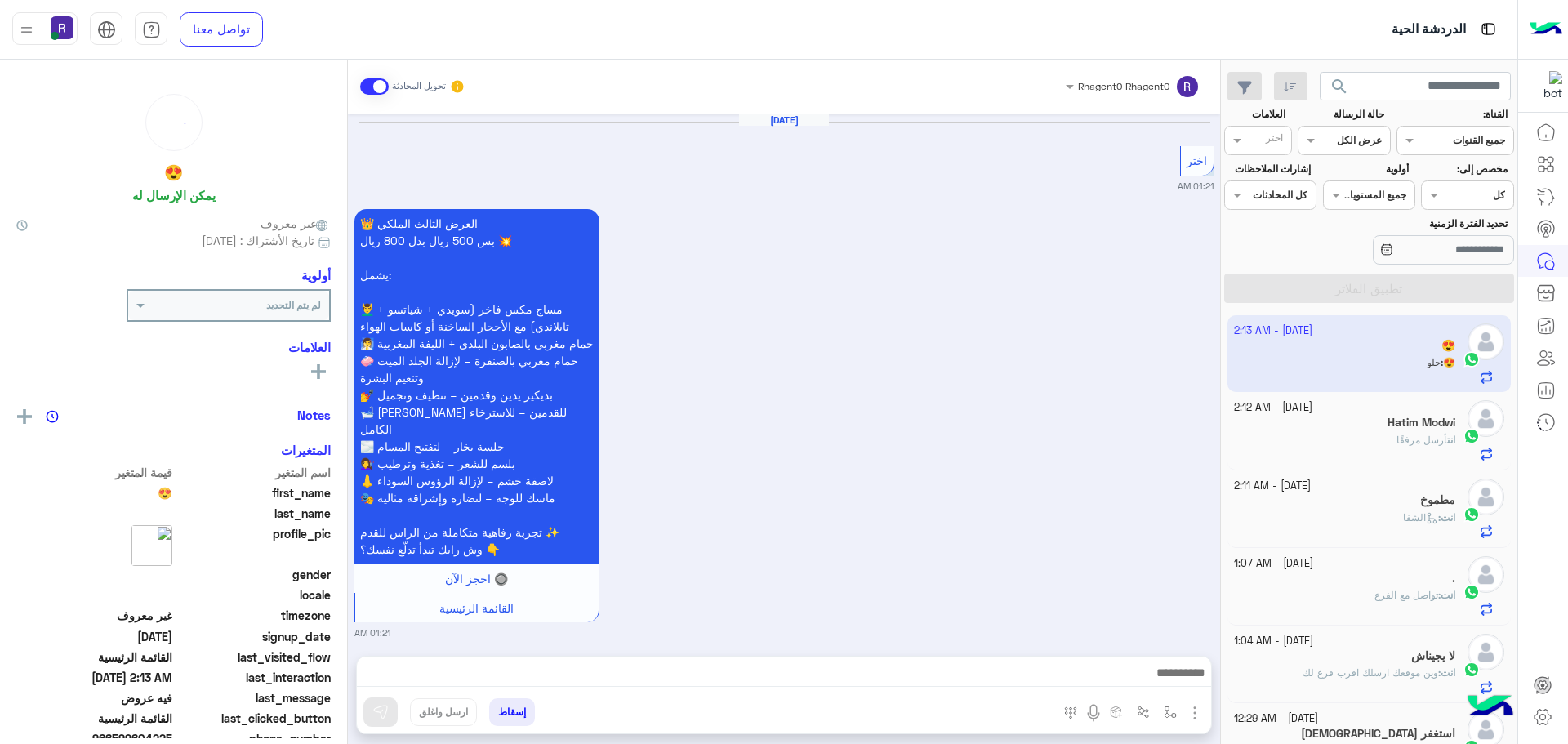
scroll to position [3074, 0]
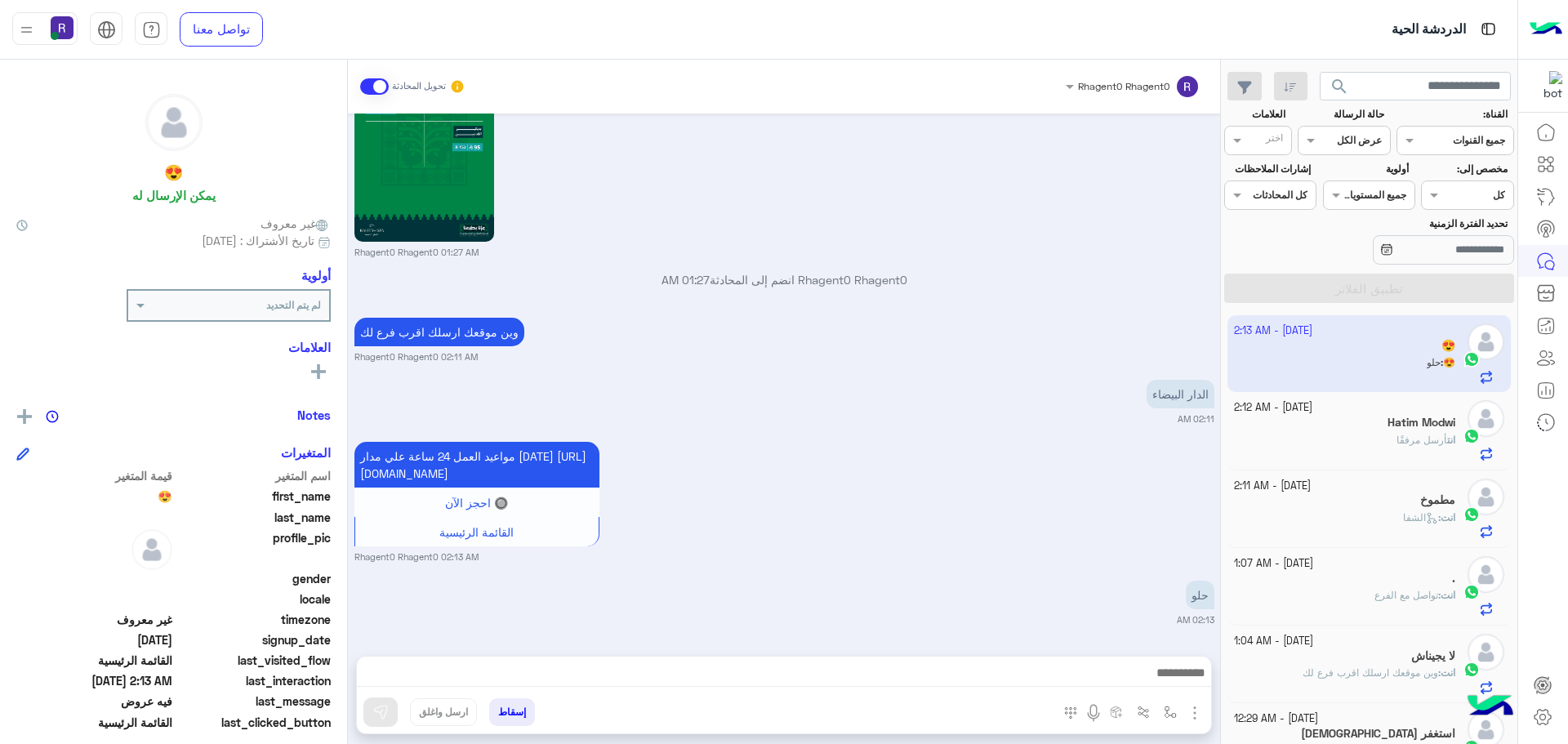
click at [1372, 441] on div "انت أرسل مرفقًا" at bounding box center [1346, 447] width 222 height 29
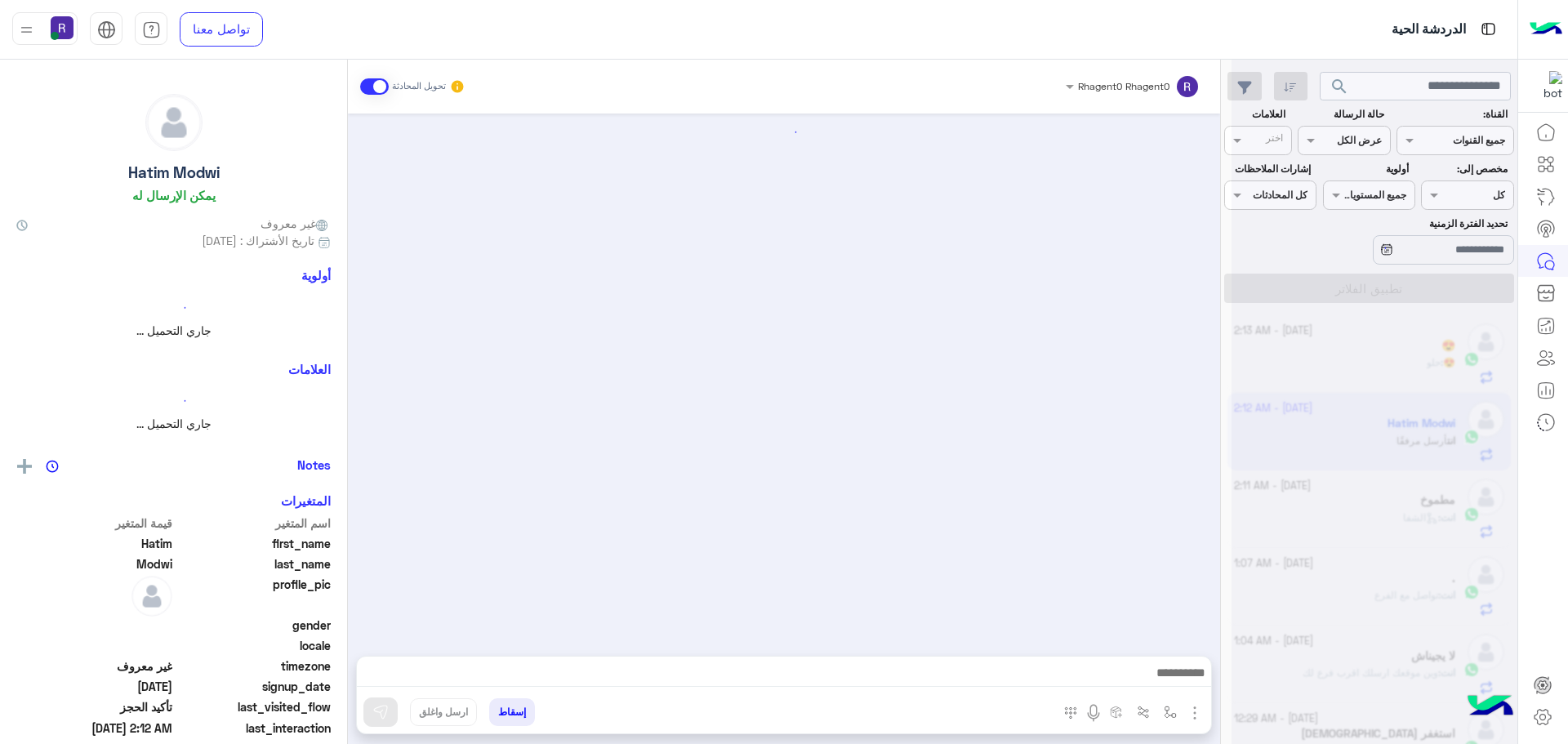
scroll to position [2626, 0]
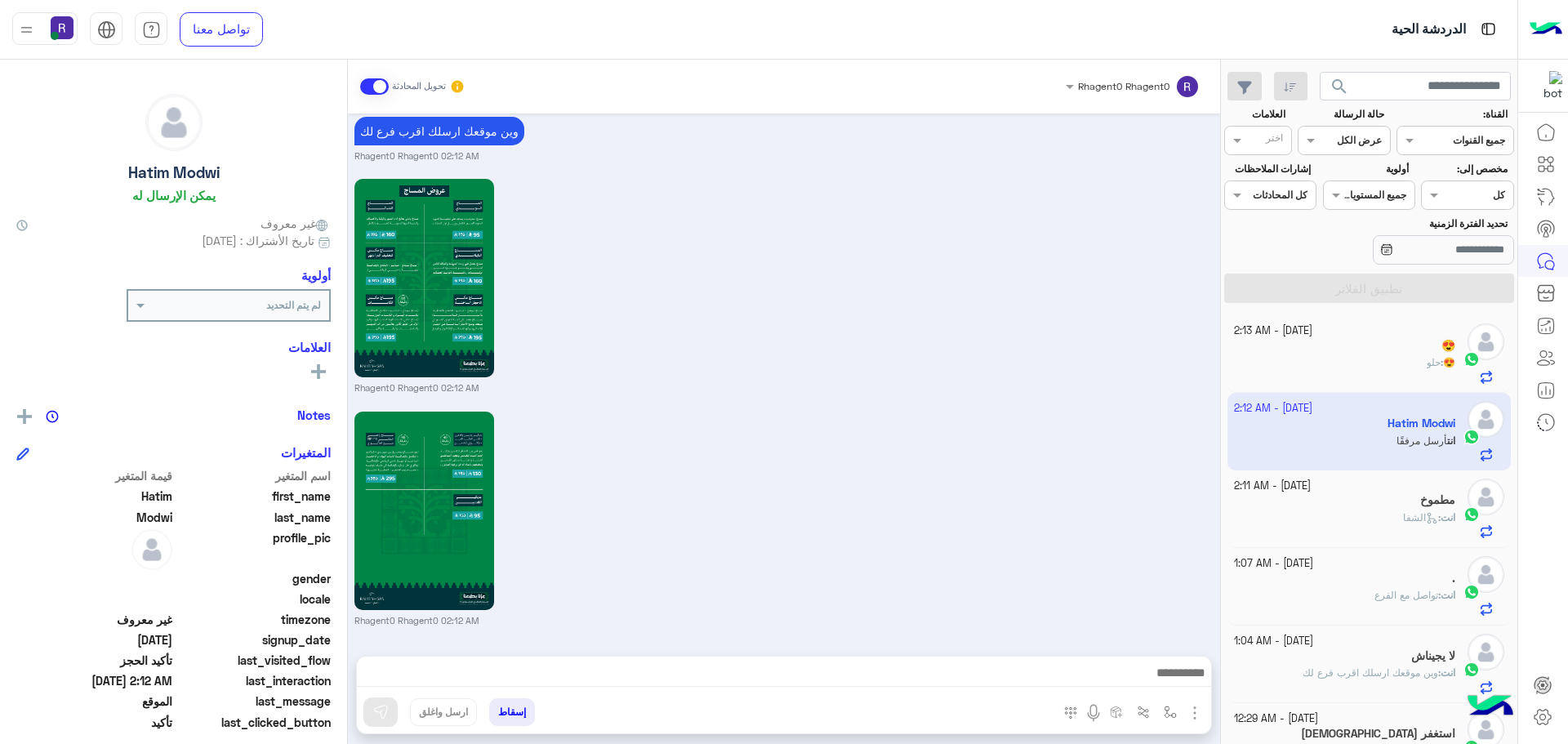
click at [1409, 355] on div "😍" at bounding box center [1346, 347] width 222 height 17
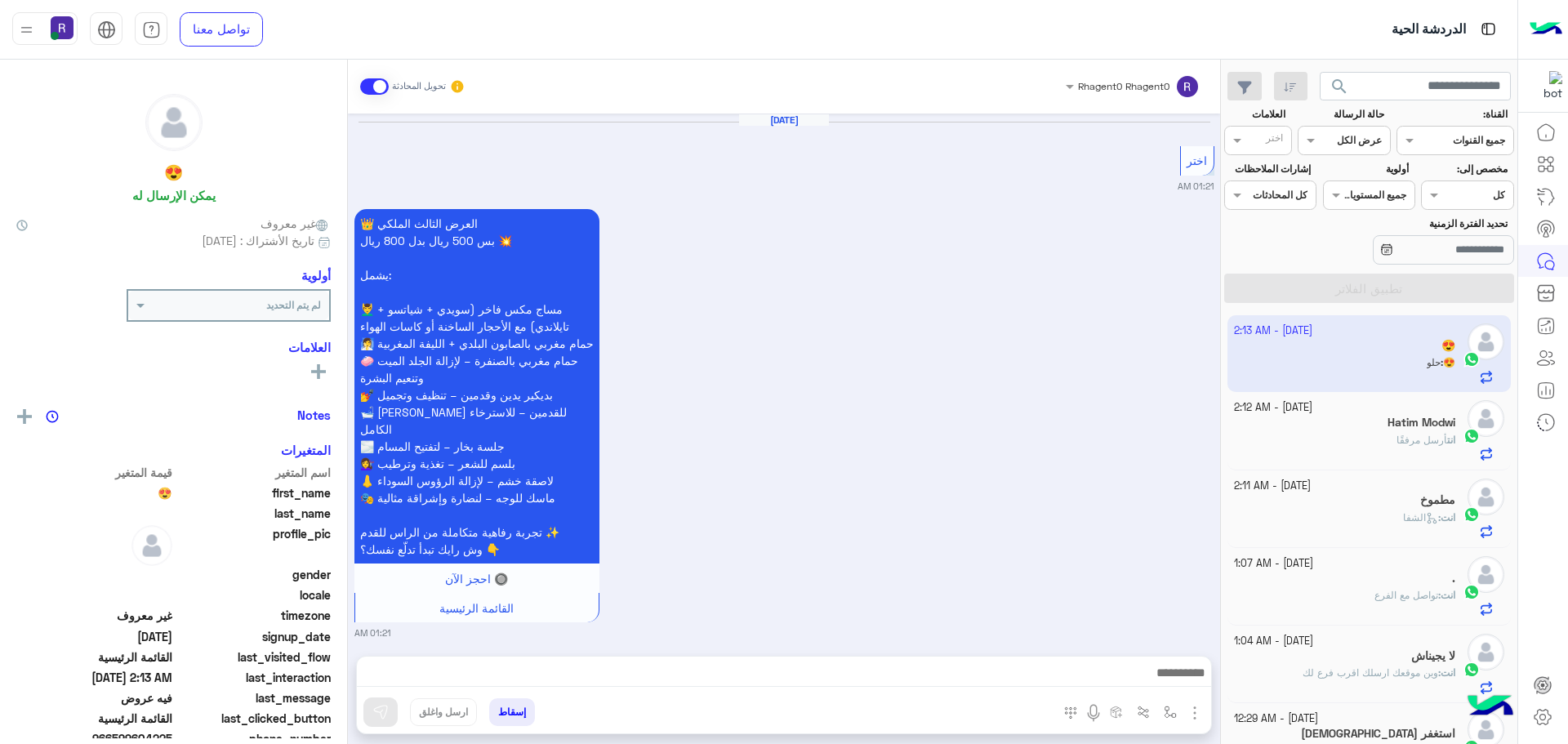
scroll to position [3074, 0]
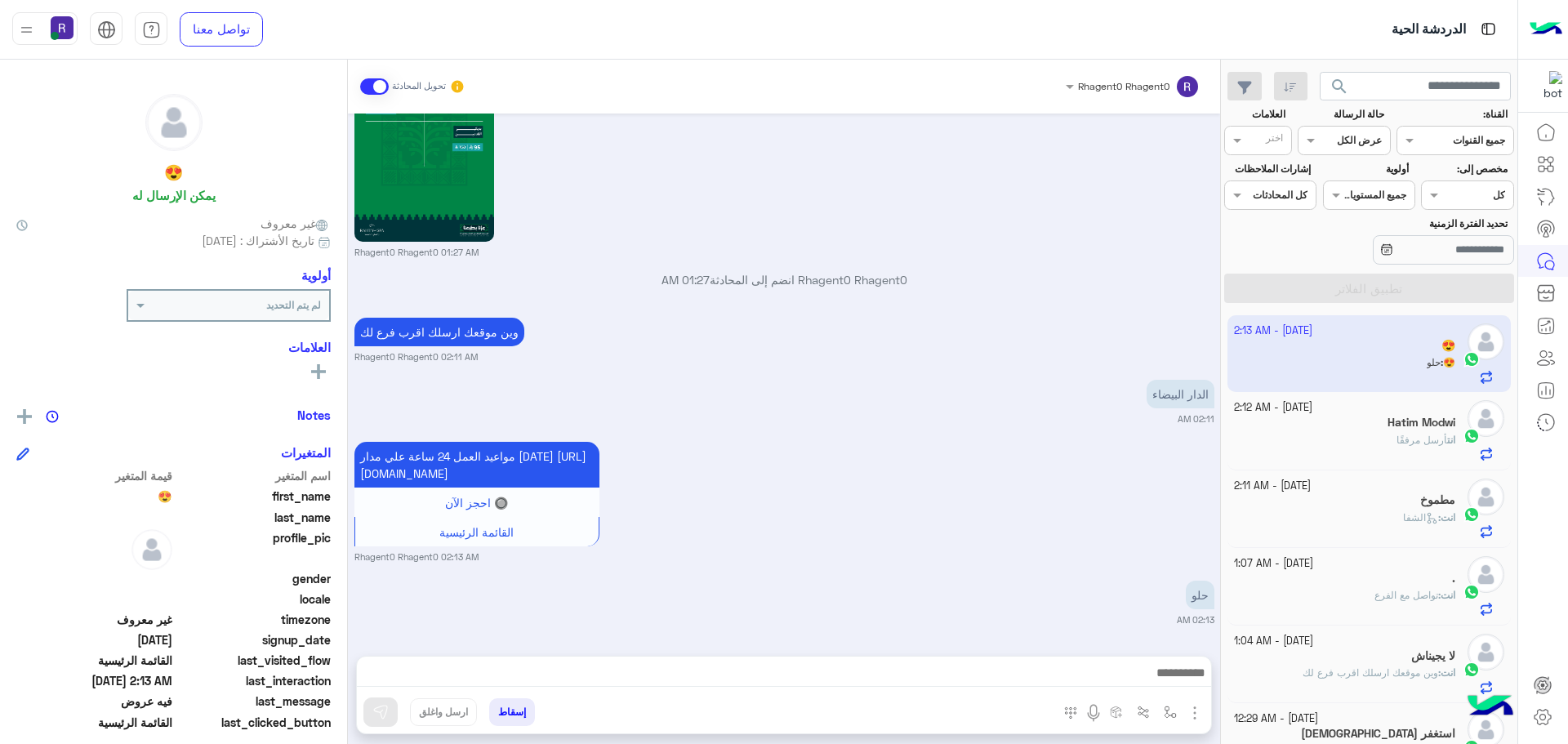
click at [1395, 418] on h5 "Hatim Modwi" at bounding box center [1421, 423] width 68 height 14
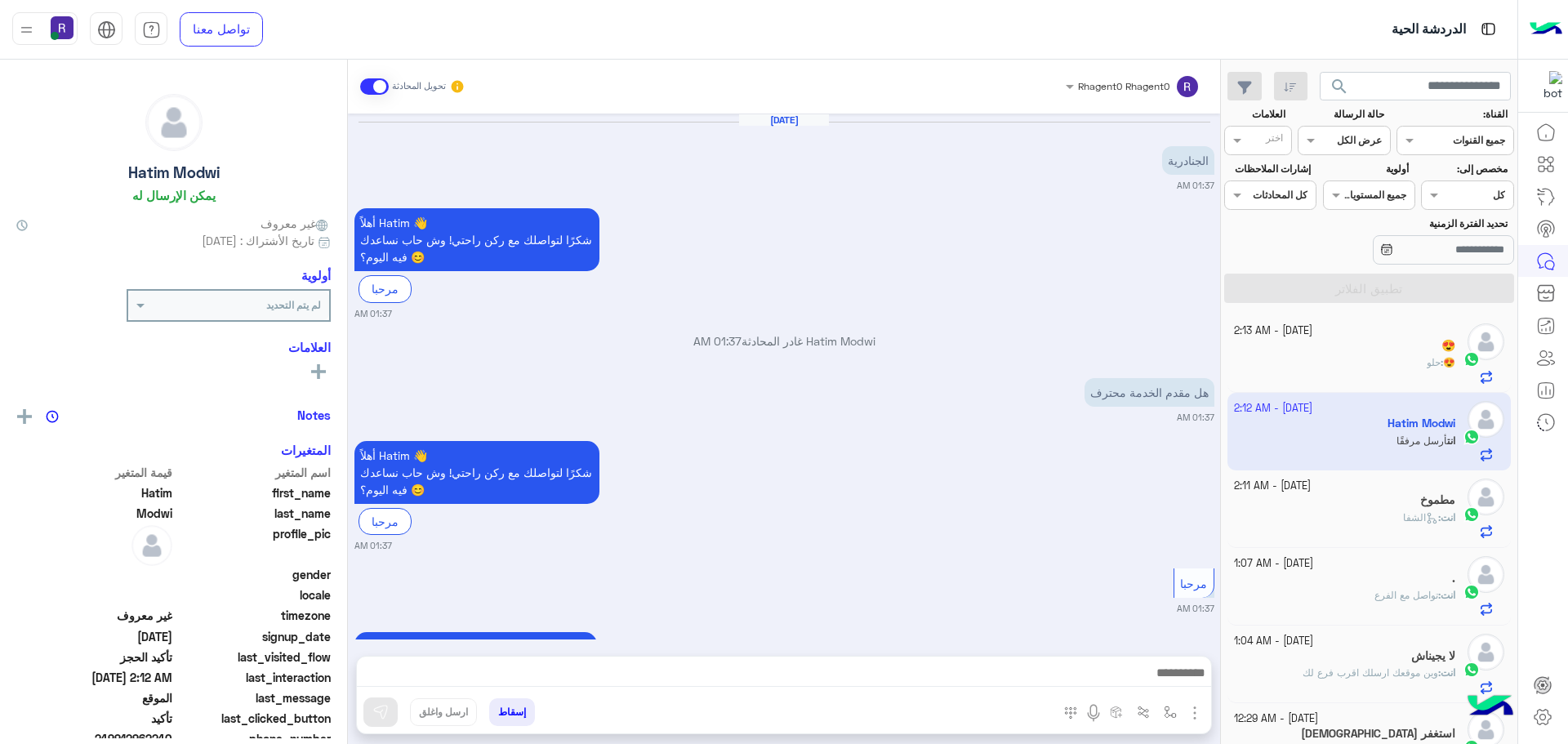
scroll to position [2626, 0]
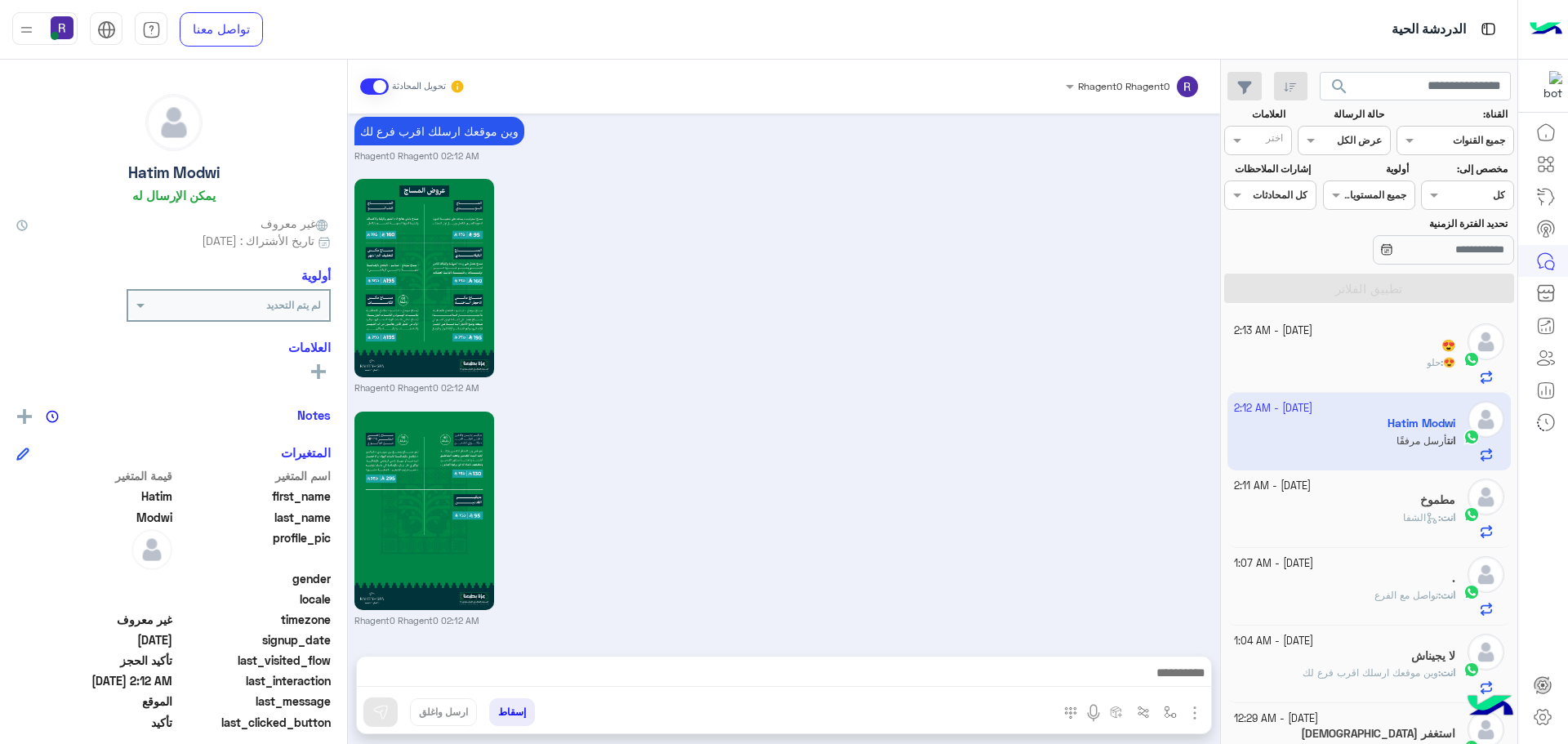
click at [1384, 353] on div "😍" at bounding box center [1346, 347] width 222 height 17
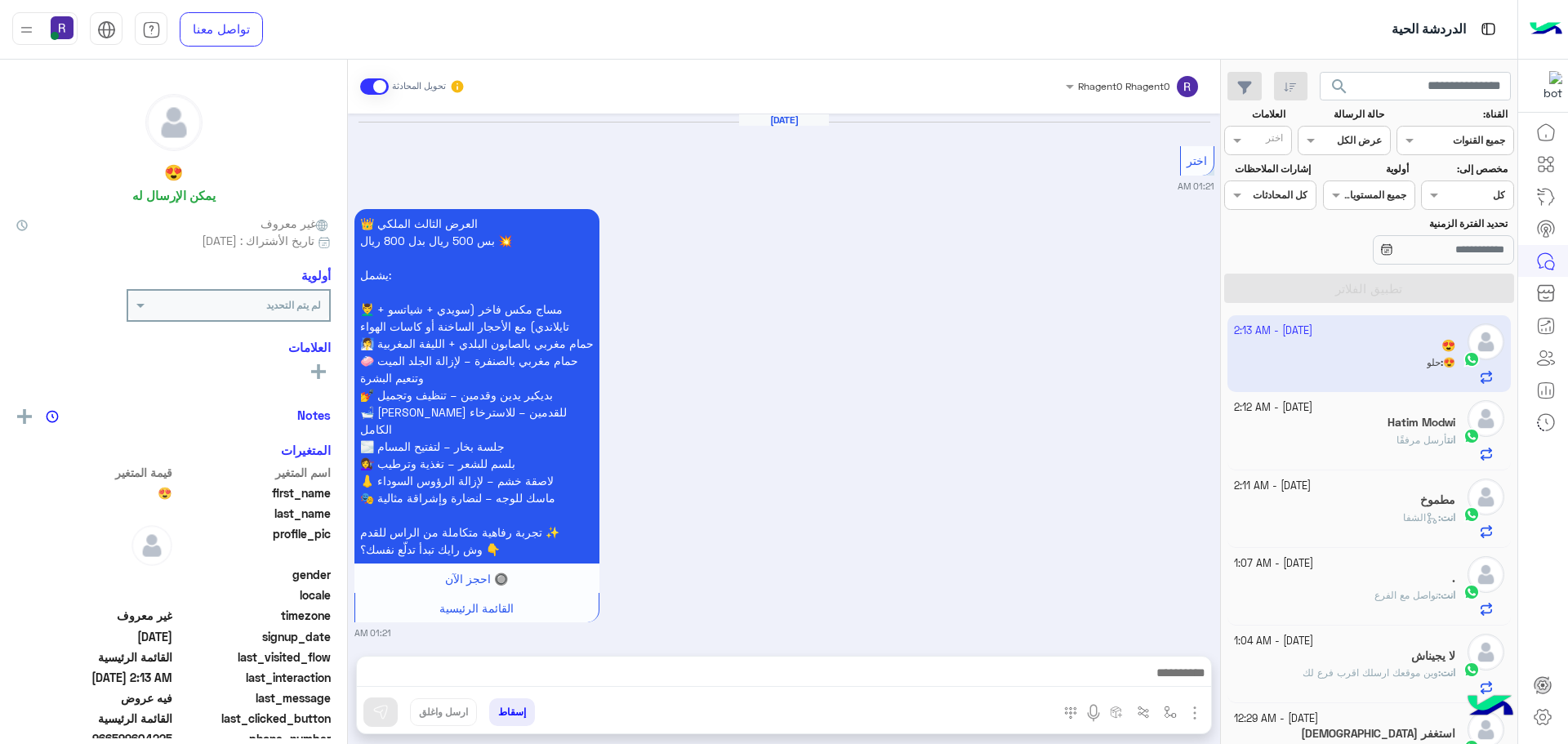
scroll to position [3074, 0]
